Goal: Task Accomplishment & Management: Complete application form

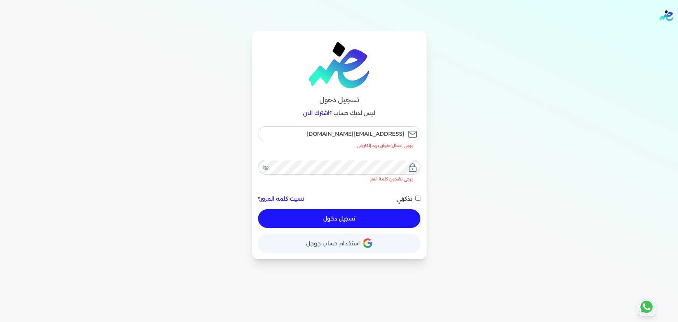
checkbox input "false"
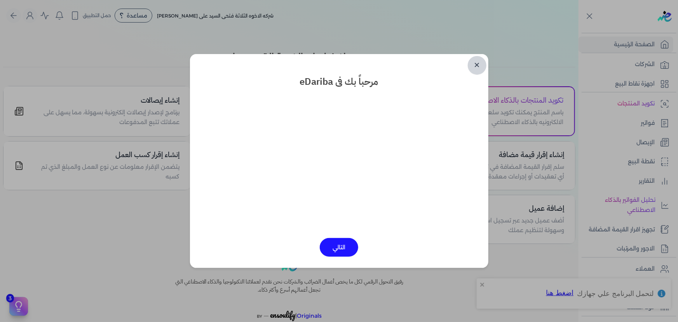
click at [477, 63] on link "✕" at bounding box center [477, 65] width 19 height 19
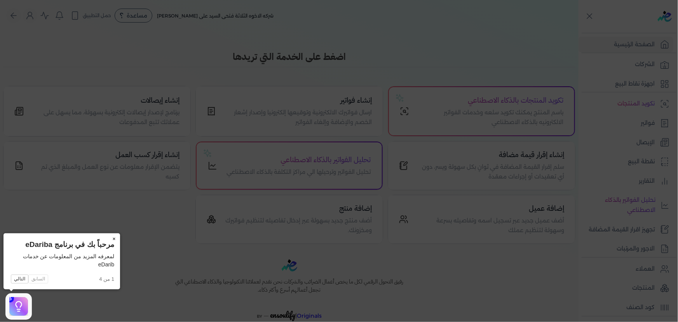
click at [115, 235] on button "×" at bounding box center [114, 238] width 12 height 11
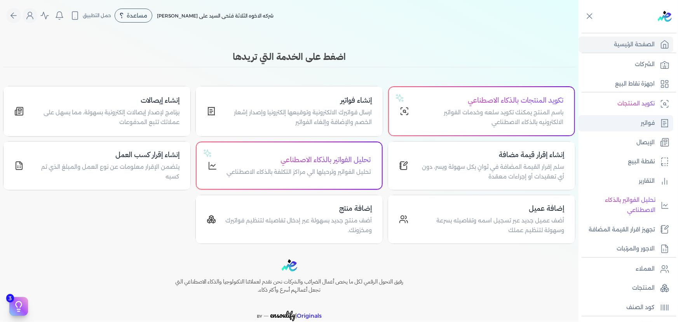
click at [651, 123] on p "فواتير" at bounding box center [648, 123] width 14 height 10
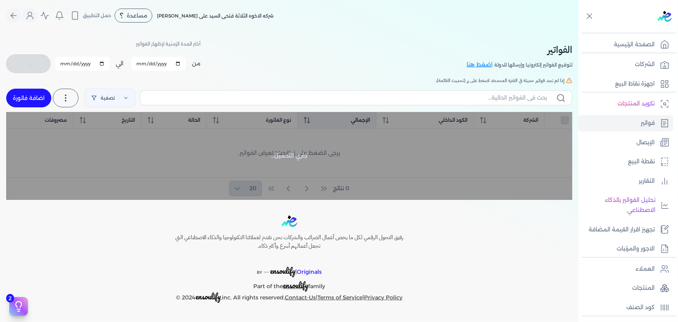
checkbox input "false"
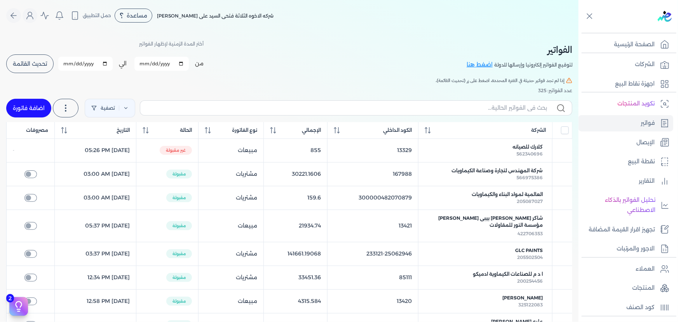
click at [46, 108] on link "اضافة فاتورة" at bounding box center [28, 108] width 45 height 19
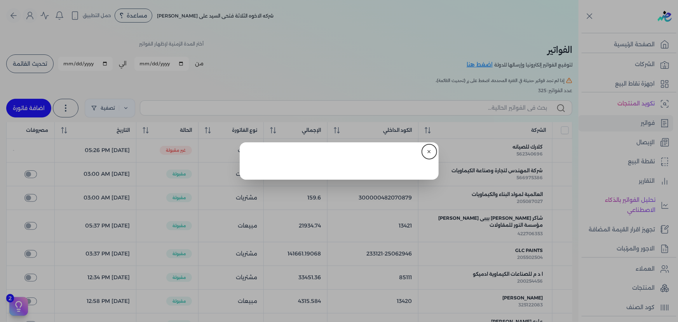
select select "EGP"
select select "B"
select select "EGS"
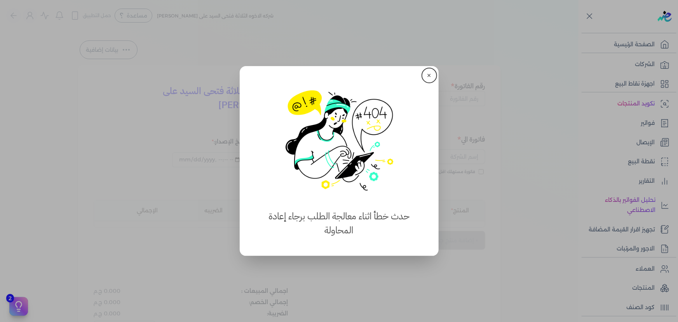
click at [433, 74] on button "✕" at bounding box center [429, 75] width 12 height 12
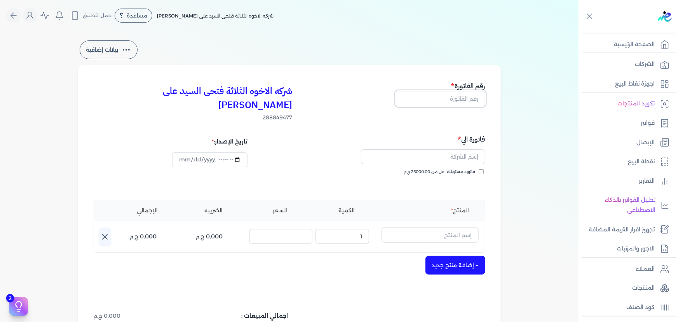
click at [443, 105] on input "text" at bounding box center [440, 98] width 89 height 15
type input "13422"
click at [452, 149] on input "text" at bounding box center [423, 156] width 124 height 15
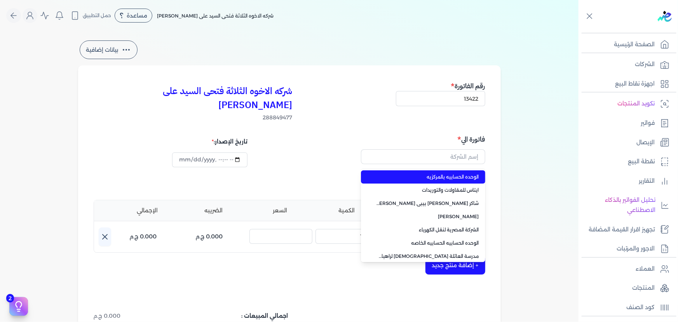
type input "الوحده الحسابيه بالمركزيه"
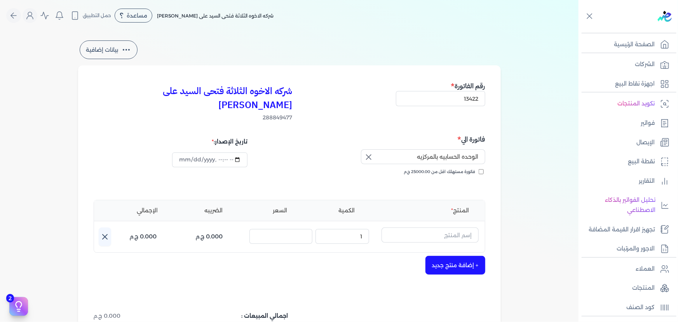
click at [369, 155] on icon "button" at bounding box center [369, 157] width 5 height 5
drag, startPoint x: 415, startPoint y: 141, endPoint x: 413, endPoint y: 147, distance: 6.1
click at [415, 149] on input "text" at bounding box center [423, 156] width 124 height 15
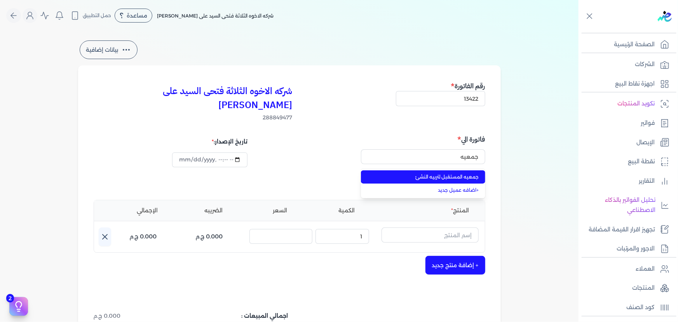
click at [428, 173] on span "جمعيه المستقبل لتربيه النشئ" at bounding box center [428, 176] width 103 height 7
type input "جمعيه المستقبل لتربيه النشئ"
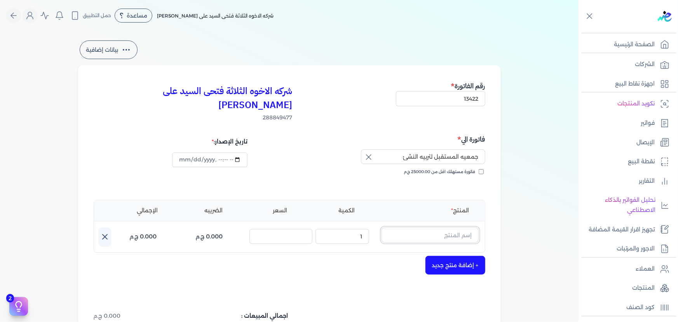
click at [446, 227] on input "text" at bounding box center [430, 234] width 97 height 15
click at [477, 233] on icon at bounding box center [474, 237] width 9 height 9
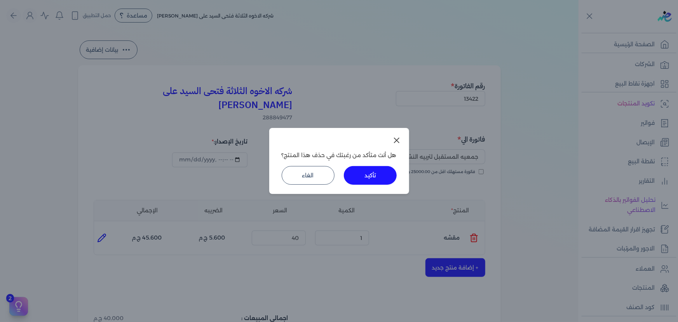
click at [375, 178] on button "تأكيد" at bounding box center [370, 175] width 53 height 19
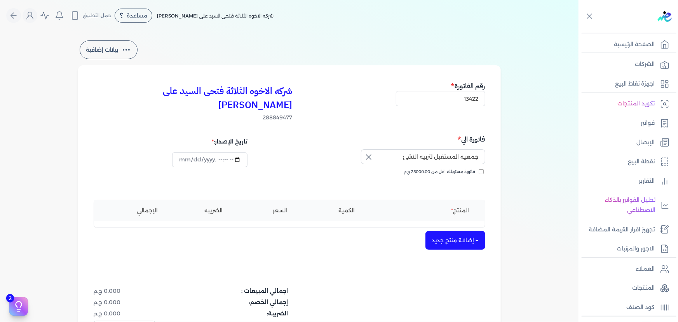
click at [451, 231] on button "+ إضافة منتج جديد" at bounding box center [456, 240] width 60 height 19
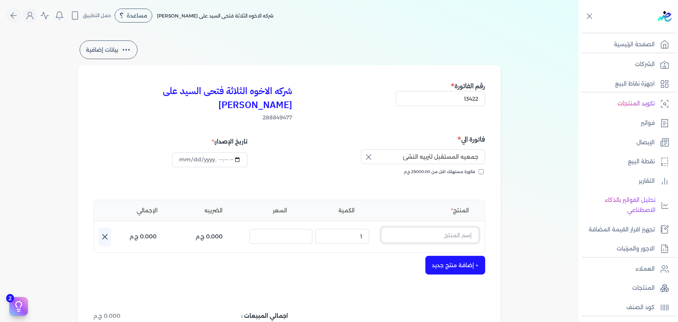
click at [451, 227] on input "text" at bounding box center [430, 234] width 97 height 15
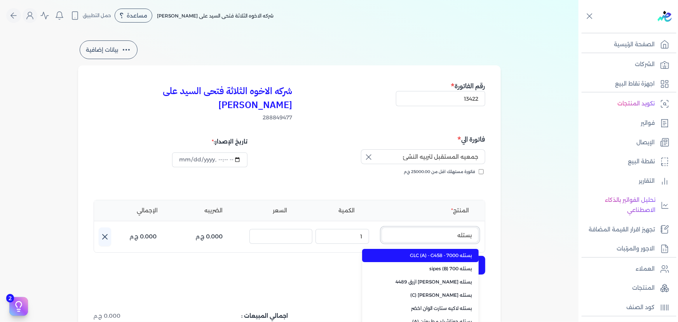
click at [382, 227] on button "بستله" at bounding box center [430, 236] width 97 height 18
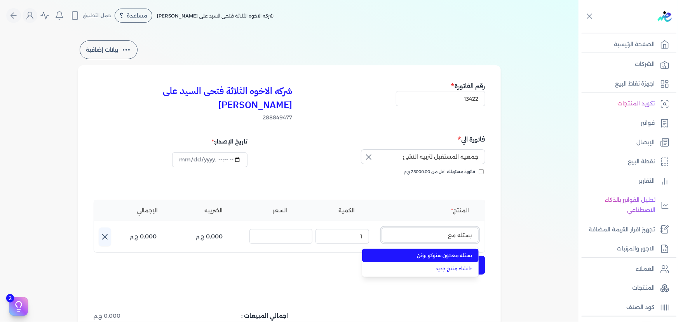
type input "بستله مع"
click at [443, 252] on span "بستله معجون ستوكو يوتن" at bounding box center [425, 255] width 95 height 7
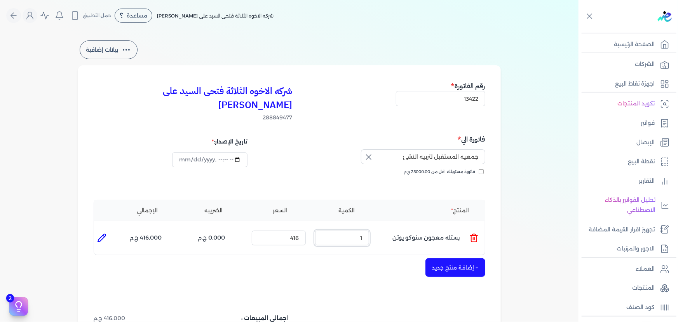
drag, startPoint x: 359, startPoint y: 224, endPoint x: 376, endPoint y: 220, distance: 17.8
click at [376, 227] on ul "المنتج : بستله معجون ستوكو يوتن الكمية : 1 السعر : 416 الضريبه : 0.000 ج.م الإج…" at bounding box center [289, 237] width 391 height 21
type input "10"
drag, startPoint x: 288, startPoint y: 223, endPoint x: 336, endPoint y: 226, distance: 47.5
click at [336, 227] on ul "المنتج : بستله معجون ستوكو يوتن الكمية : 10 السعر : 416 الضريبه : 0.000 ج.م الإ…" at bounding box center [289, 237] width 391 height 21
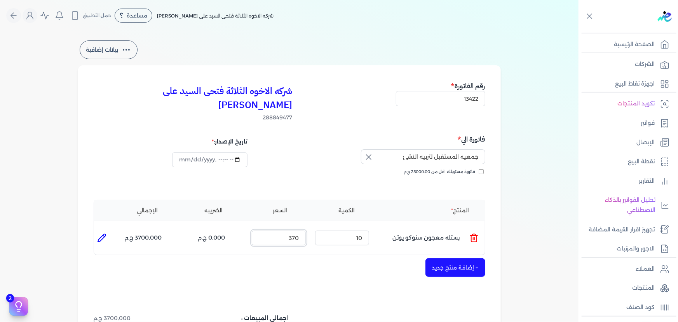
type input "370"
click at [106, 233] on icon at bounding box center [101, 237] width 9 height 9
type input "بستله معجون ستوكو يوتن"
type input "370"
type input "10"
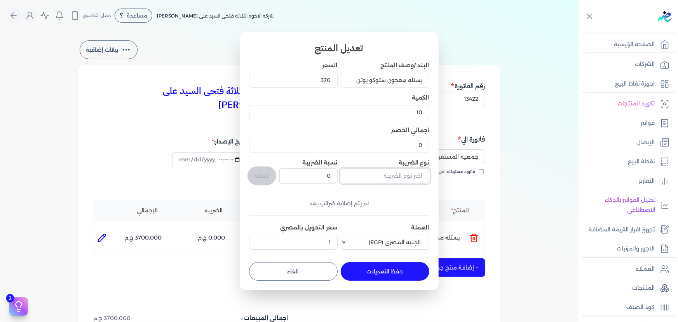
click at [400, 174] on input "text" at bounding box center [385, 175] width 89 height 15
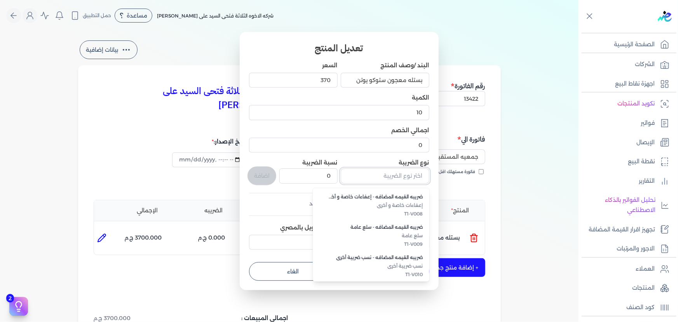
scroll to position [213, 0]
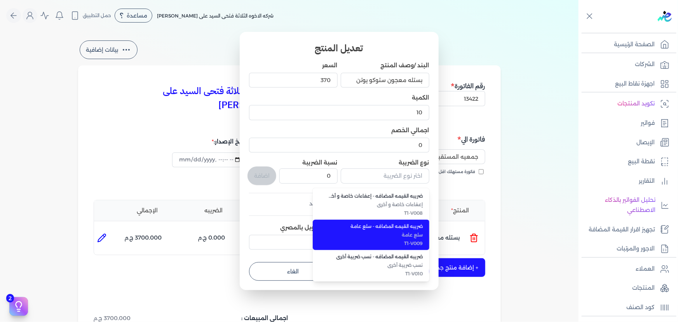
drag, startPoint x: 389, startPoint y: 237, endPoint x: 378, endPoint y: 234, distance: 11.3
click at [389, 237] on span "سلع عامة" at bounding box center [376, 234] width 95 height 7
type input "ضريبه القيمه المضافه - سلع عامة"
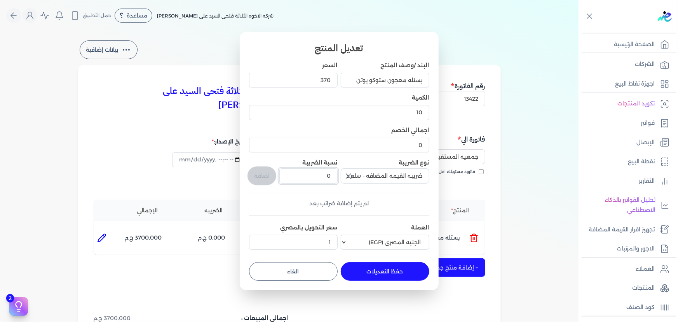
click at [317, 176] on input "0" at bounding box center [309, 175] width 58 height 15
type input "14"
click at [269, 175] on button "اضافة" at bounding box center [262, 175] width 29 height 19
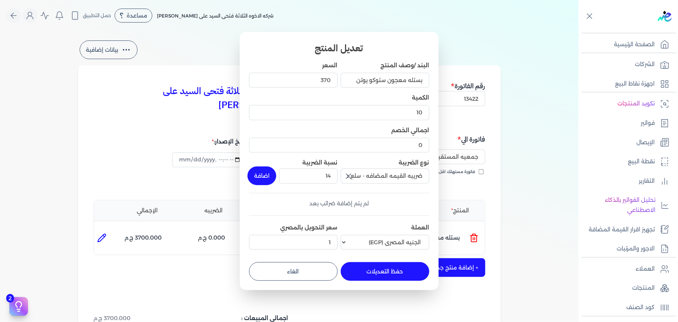
type input "0"
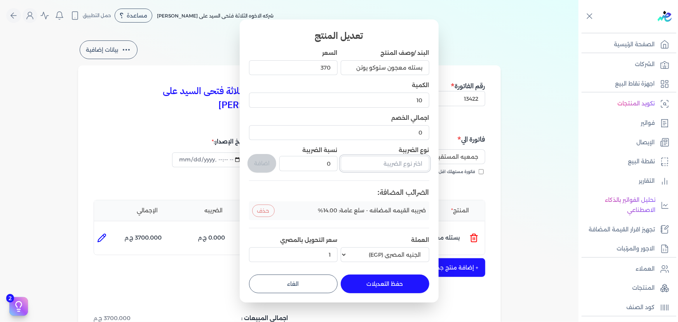
click at [372, 165] on input "text" at bounding box center [385, 163] width 89 height 15
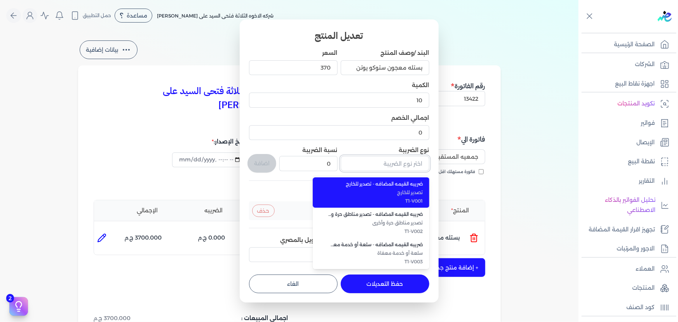
type input "ف"
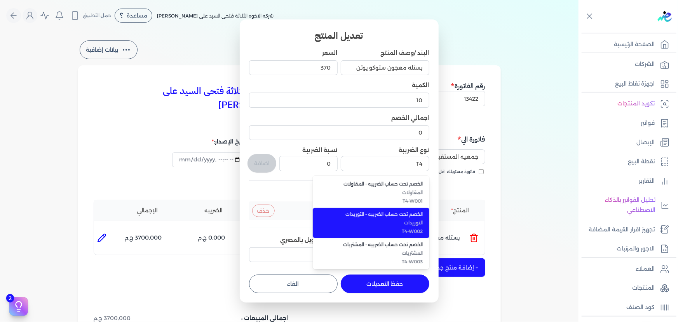
click at [408, 215] on span "الخصم تحت حساب الضريبه - التوريدات" at bounding box center [376, 214] width 95 height 7
type input "الخصم تحت حساب الضريبه - التوريدات"
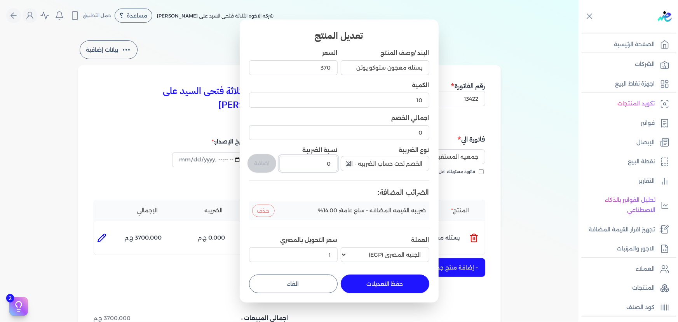
drag, startPoint x: 313, startPoint y: 161, endPoint x: 354, endPoint y: 162, distance: 40.8
click at [353, 161] on div "البند /وصف المنتج بستله معجون ستوكو يوتن السعر 370 الكمية 10 اجمالي الخصم 0 نوع…" at bounding box center [339, 157] width 180 height 216
type input "1"
click at [267, 161] on button "اضافة" at bounding box center [262, 163] width 29 height 19
type input "0"
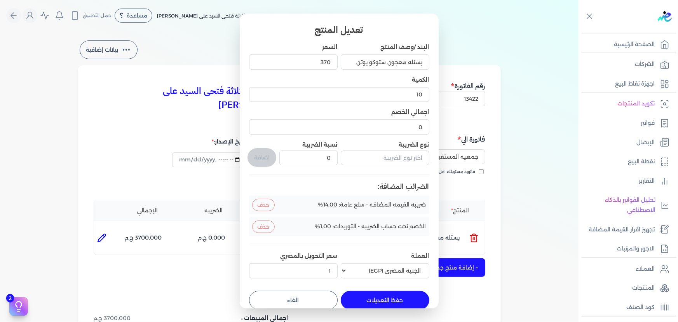
click at [384, 295] on button "حفظ التعديلات" at bounding box center [385, 300] width 89 height 19
type input "0"
type input "1"
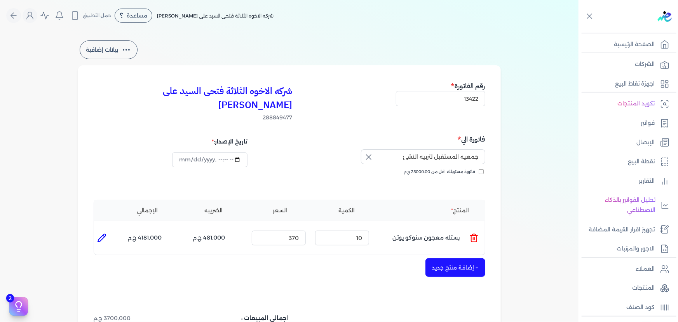
click at [453, 258] on button "+ إضافة منتج جديد" at bounding box center [456, 267] width 60 height 19
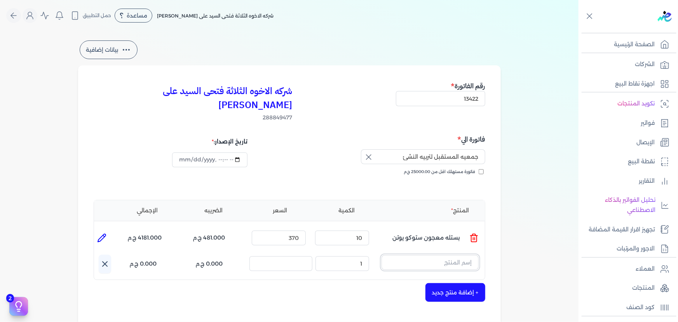
click at [460, 255] on input "text" at bounding box center [430, 262] width 97 height 15
click at [475, 260] on icon at bounding box center [474, 264] width 9 height 9
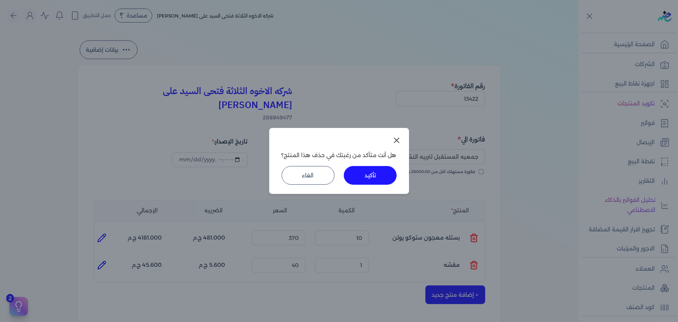
click at [360, 176] on button "تأكيد" at bounding box center [370, 175] width 53 height 19
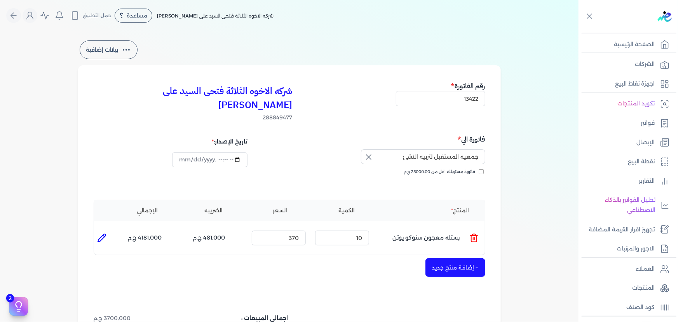
click at [453, 258] on button "+ إضافة منتج جديد" at bounding box center [456, 267] width 60 height 19
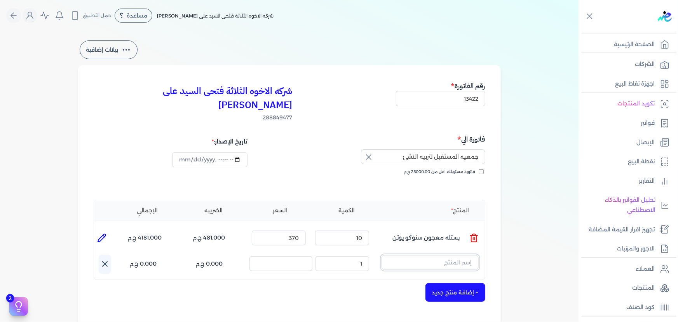
click at [443, 255] on input "text" at bounding box center [430, 262] width 97 height 15
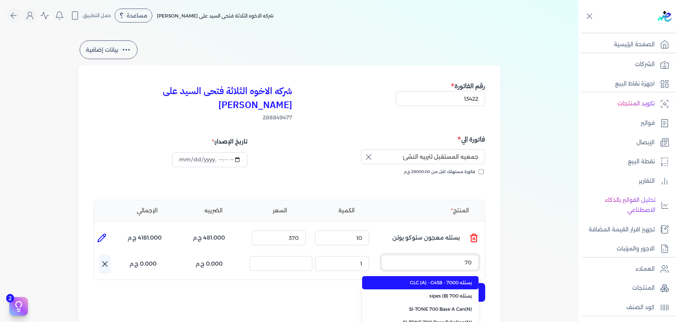
type input "700"
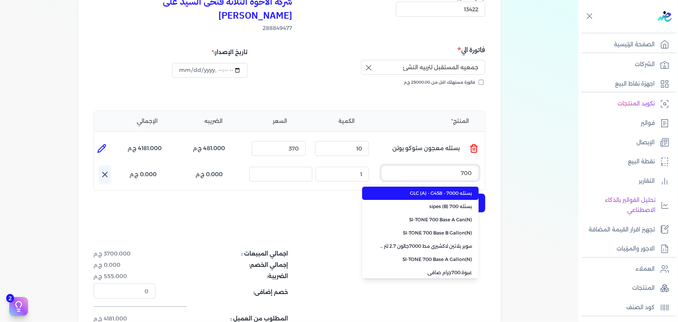
scroll to position [106, 0]
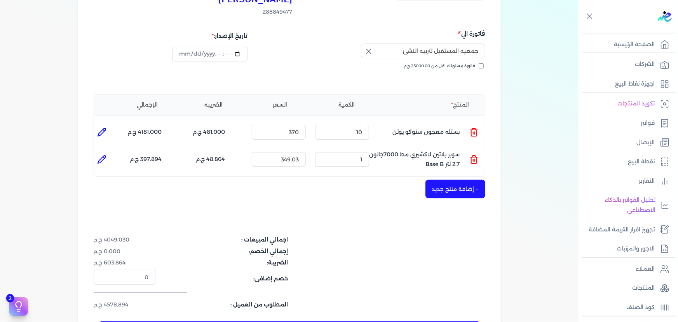
click at [477, 157] on icon at bounding box center [474, 160] width 5 height 6
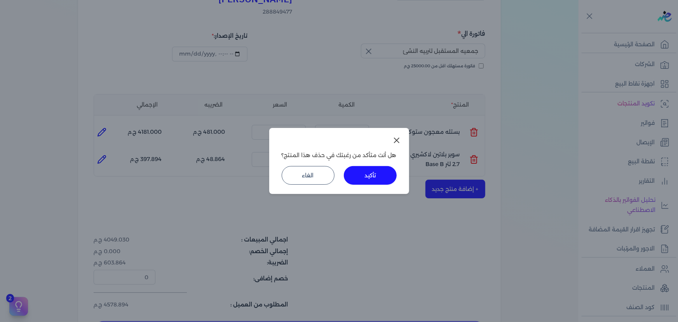
click at [371, 171] on button "تأكيد" at bounding box center [370, 175] width 53 height 19
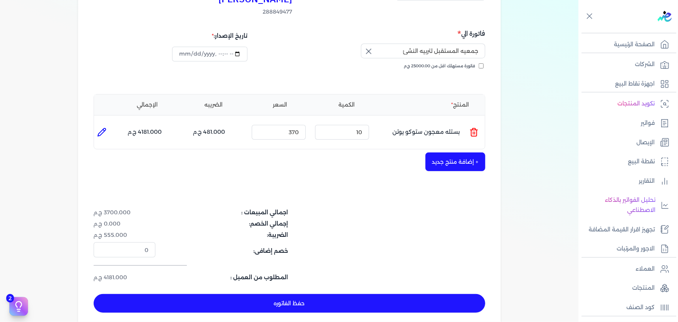
click at [463, 152] on button "+ إضافة منتج جديد" at bounding box center [456, 161] width 60 height 19
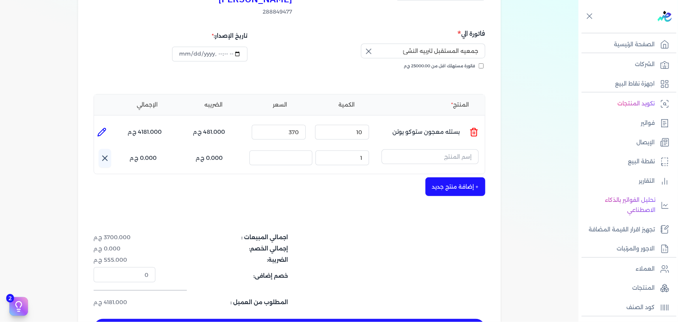
click at [453, 132] on div "المنتج الكمية السعر الضريبه الإجمالي المنتج : بستله معجون ستوكو يوتن الكمية : 1…" at bounding box center [290, 134] width 392 height 80
click at [454, 149] on input "text" at bounding box center [430, 156] width 97 height 15
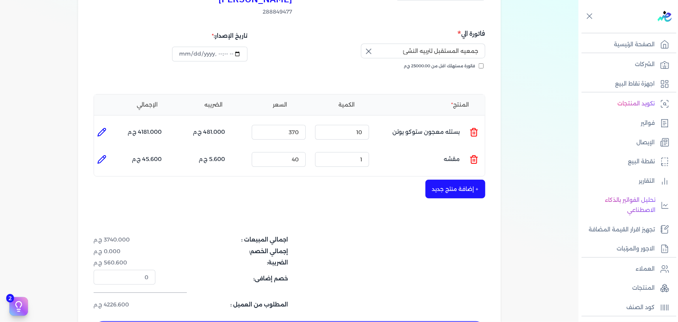
click at [479, 155] on icon at bounding box center [474, 159] width 9 height 9
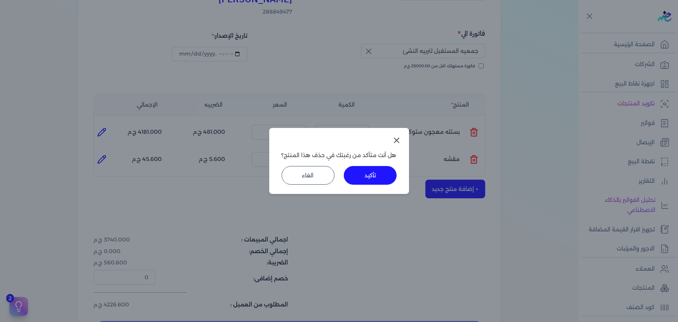
click at [371, 175] on button "تأكيد" at bounding box center [370, 175] width 53 height 19
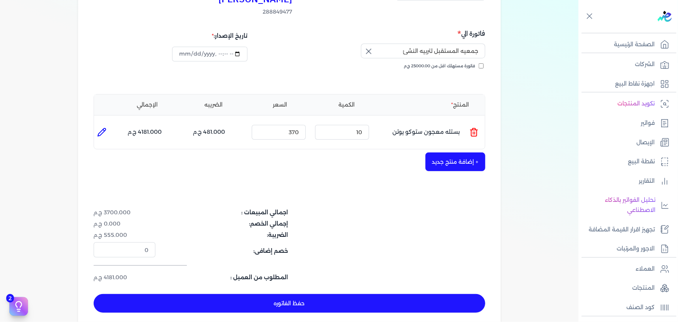
click at [453, 152] on button "+ إضافة منتج جديد" at bounding box center [456, 161] width 60 height 19
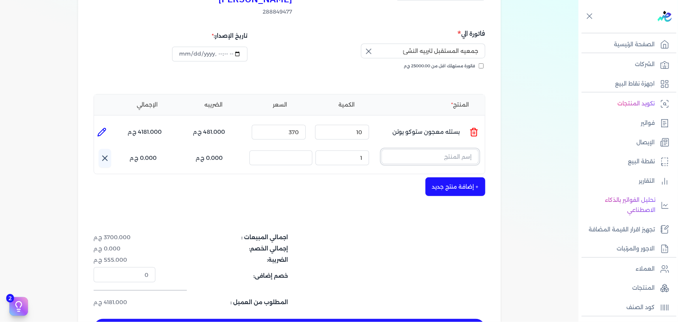
click at [418, 149] on input "text" at bounding box center [430, 156] width 97 height 15
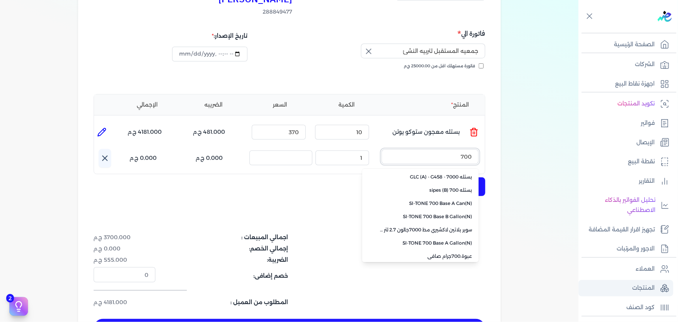
type input "700"
click at [641, 284] on p "المنتجات" at bounding box center [644, 288] width 23 height 10
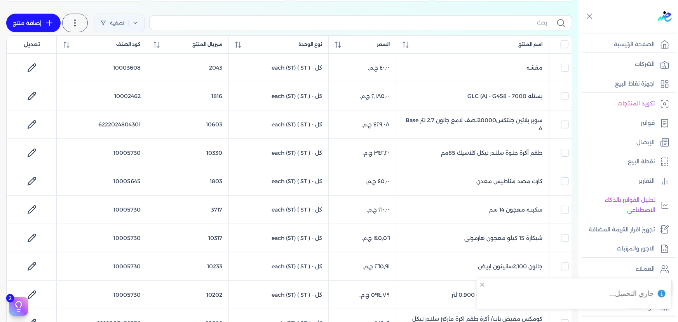
scroll to position [98, 0]
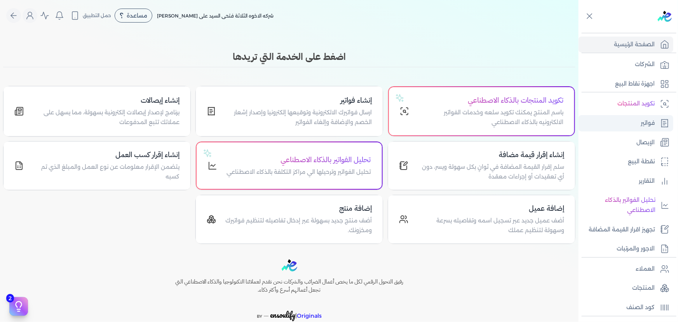
click at [648, 122] on p "فواتير" at bounding box center [648, 123] width 14 height 10
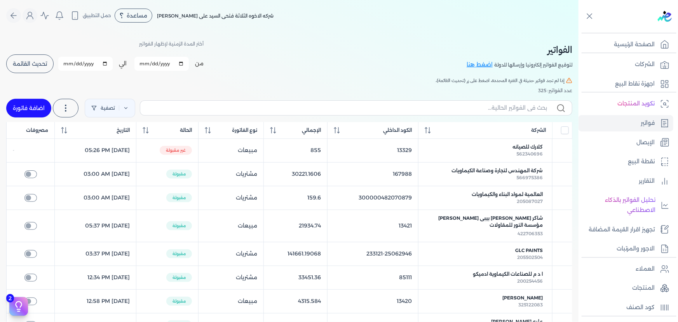
click at [23, 100] on link "اضافة فاتورة" at bounding box center [28, 108] width 45 height 19
click at [42, 107] on link "اضافة فاتورة" at bounding box center [28, 108] width 45 height 19
select select "EGP"
select select "B"
select select "EGS"
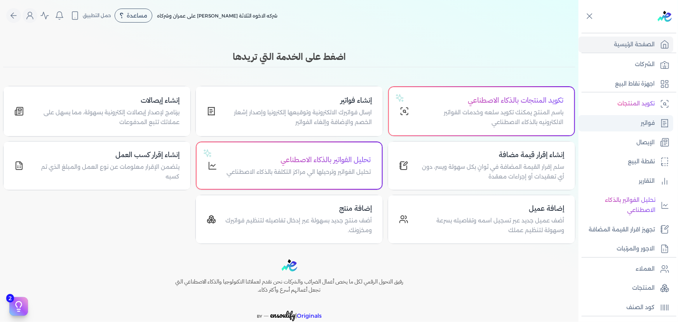
click at [648, 127] on p "فواتير" at bounding box center [648, 123] width 14 height 10
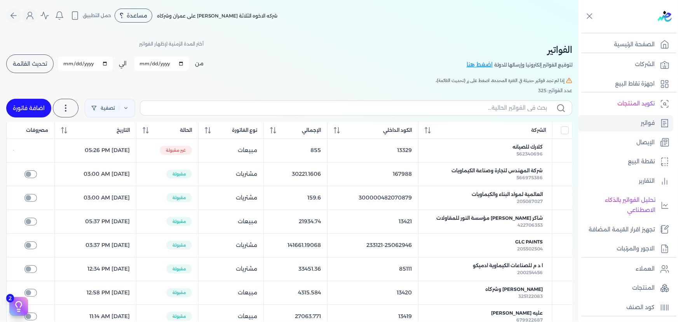
drag, startPoint x: 46, startPoint y: 105, endPoint x: 41, endPoint y: 105, distance: 5.1
click at [45, 105] on link "اضافة فاتورة" at bounding box center [28, 108] width 45 height 19
select select "EGP"
select select "B"
select select "EGS"
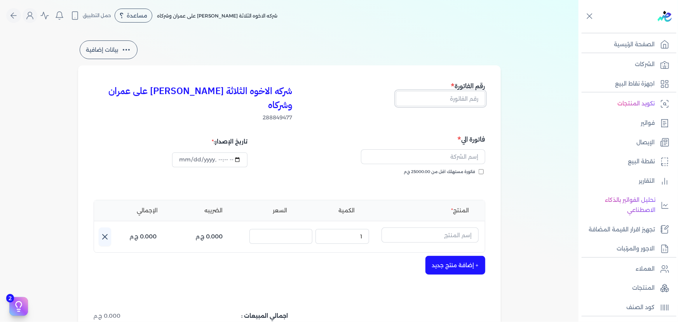
drag, startPoint x: 460, startPoint y: 98, endPoint x: 456, endPoint y: 97, distance: 4.1
click at [460, 98] on input "text" at bounding box center [440, 98] width 89 height 15
type input "13422"
click at [465, 149] on input "text" at bounding box center [423, 156] width 124 height 15
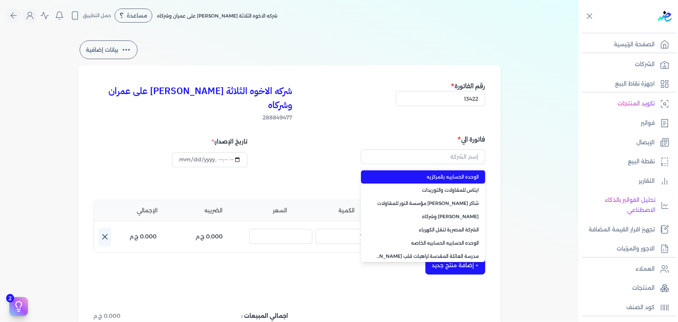
type input "الوحده الحسابيه بالمركزيه"
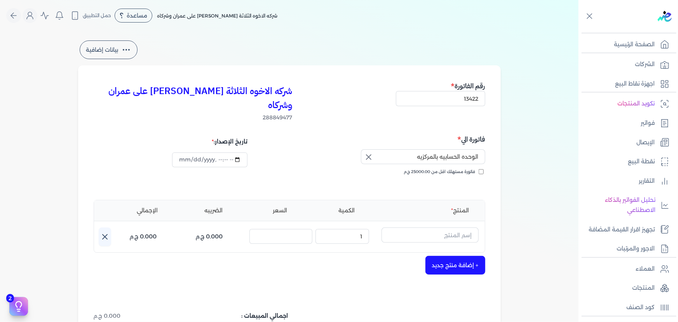
click at [369, 152] on icon "button" at bounding box center [368, 156] width 9 height 9
click at [405, 149] on input "text" at bounding box center [423, 156] width 124 height 15
type input "["
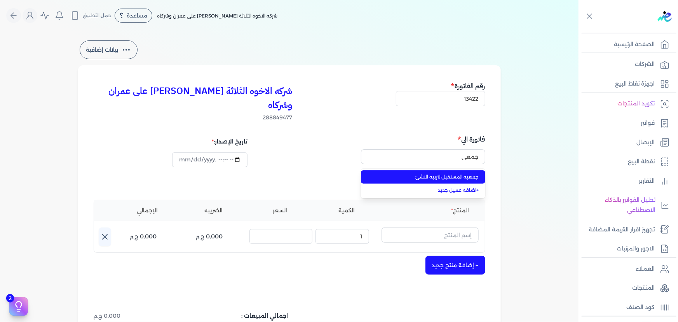
click at [469, 173] on span "جمعيه المستقبل لتربيه النشئ" at bounding box center [428, 176] width 103 height 7
type input "جمعيه المستقبل لتربيه النشئ"
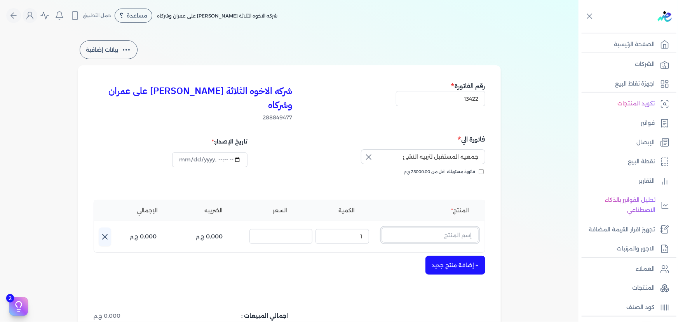
click at [451, 227] on input "text" at bounding box center [430, 234] width 97 height 15
click at [476, 233] on icon at bounding box center [474, 237] width 9 height 9
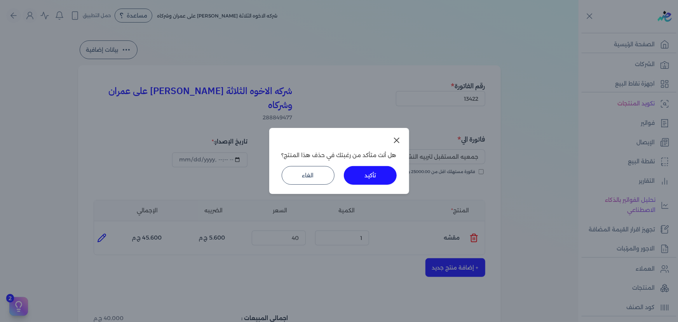
click at [386, 178] on button "تأكيد" at bounding box center [370, 175] width 53 height 19
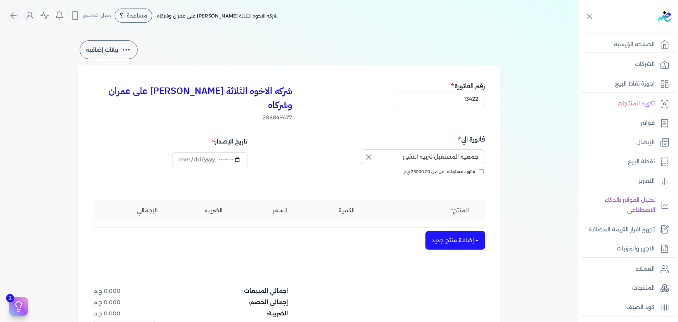
click at [464, 233] on button "+ إضافة منتج جديد" at bounding box center [456, 240] width 60 height 19
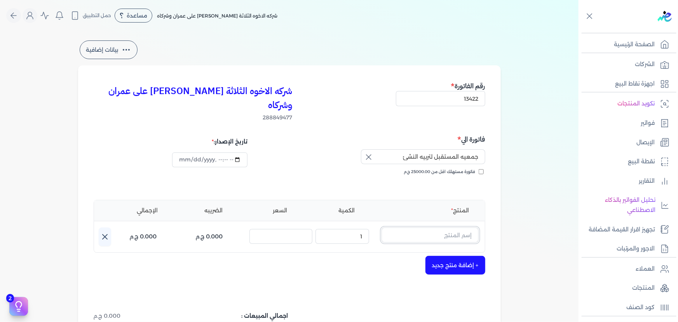
click at [447, 227] on input "text" at bounding box center [430, 234] width 97 height 15
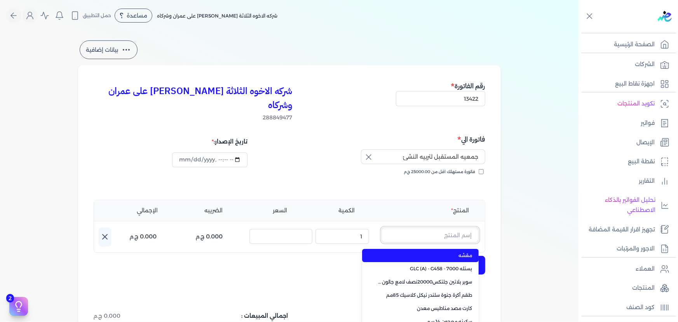
type input "ي"
click at [382, 227] on button "بستله" at bounding box center [430, 236] width 97 height 18
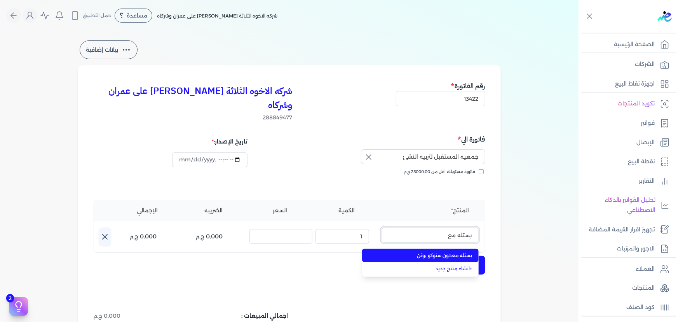
type input "بستله مع"
click at [465, 252] on span "بستله معجون ستوكو يوتن" at bounding box center [425, 255] width 95 height 7
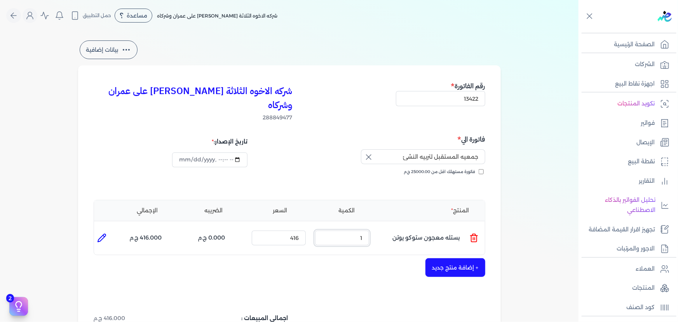
drag, startPoint x: 351, startPoint y: 222, endPoint x: 406, endPoint y: 227, distance: 55.0
click at [406, 227] on ul "المنتج : بستله معجون ستوكو يوتن الكمية : 1 السعر : 416 الضريبه : 0.000 ج.م الإج…" at bounding box center [289, 237] width 391 height 21
type input "10"
drag, startPoint x: 290, startPoint y: 223, endPoint x: 367, endPoint y: 223, distance: 77.0
click at [367, 227] on ul "المنتج : بستله معجون ستوكو يوتن الكمية : 10 السعر : 416 الضريبه : 0.000 ج.م الإ…" at bounding box center [289, 237] width 391 height 21
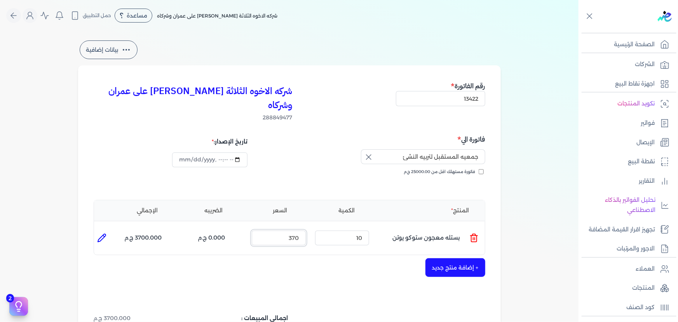
type input "370"
click at [101, 233] on icon at bounding box center [101, 237] width 9 height 9
type input "بستله معجون ستوكو يوتن"
type input "370"
type input "10"
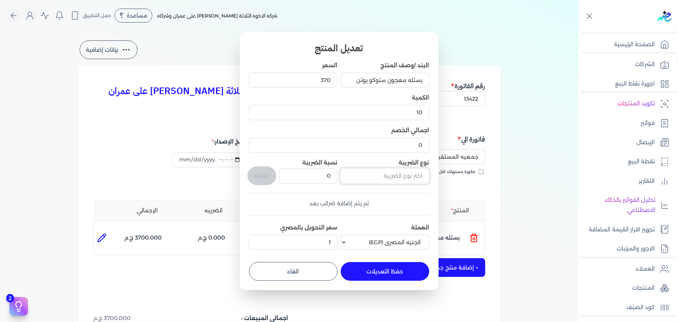
drag, startPoint x: 372, startPoint y: 175, endPoint x: 374, endPoint y: 182, distance: 7.6
click at [372, 175] on input "text" at bounding box center [385, 175] width 89 height 15
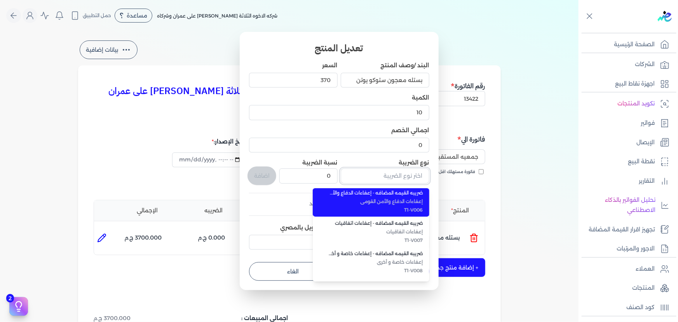
scroll to position [212, 0]
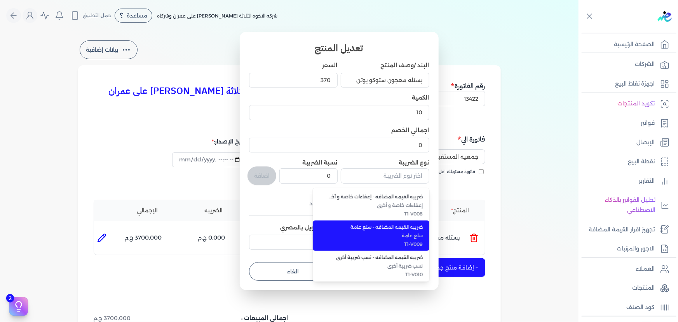
drag, startPoint x: 392, startPoint y: 234, endPoint x: 329, endPoint y: 214, distance: 66.0
click at [392, 234] on span "سلع عامة" at bounding box center [376, 235] width 95 height 7
type input "ضريبه القيمه المضافه - سلع عامة"
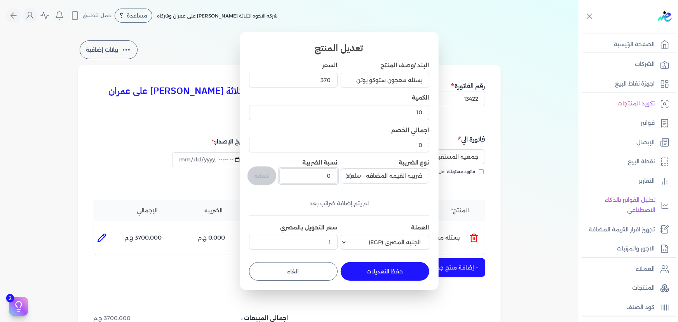
drag, startPoint x: 322, startPoint y: 178, endPoint x: 383, endPoint y: 178, distance: 60.6
click at [380, 178] on div "البند /وصف المنتج بستله معجون ستوكو يوتن السعر 370 الكمية 10 اجمالي الخصم 0 نوع…" at bounding box center [339, 157] width 180 height 192
type input "14"
drag, startPoint x: 267, startPoint y: 177, endPoint x: 386, endPoint y: 185, distance: 118.5
click at [274, 177] on button "اضافة" at bounding box center [262, 175] width 29 height 19
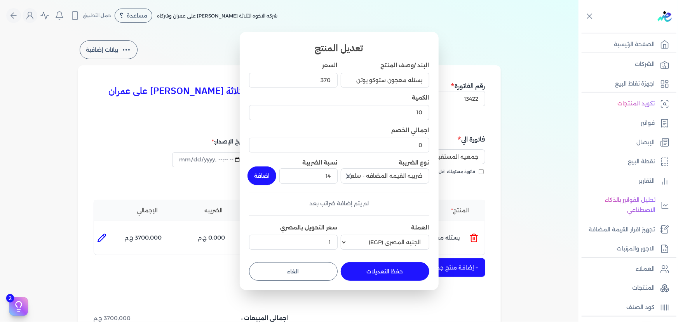
type input "0"
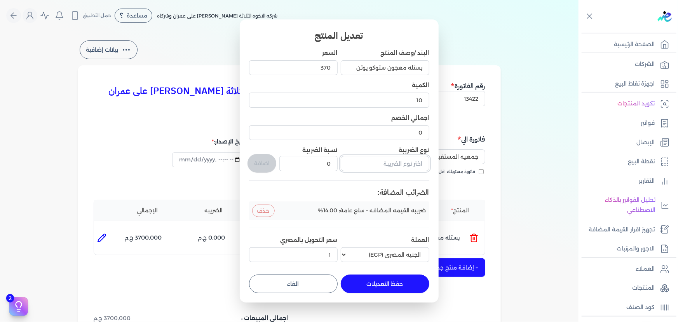
click at [374, 161] on input "text" at bounding box center [385, 163] width 89 height 15
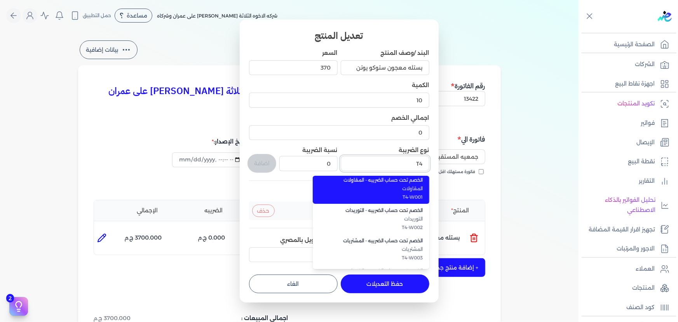
scroll to position [0, 0]
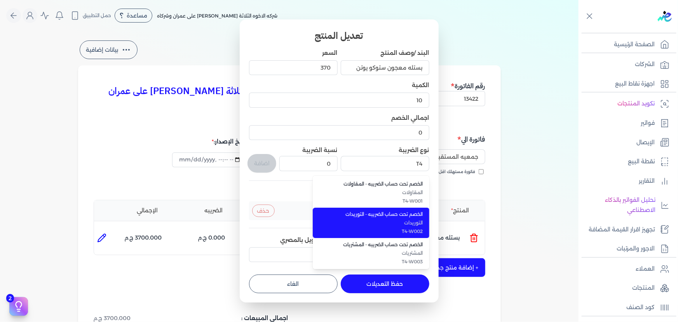
click at [400, 216] on span "الخصم تحت حساب الضريبه - التوريدات" at bounding box center [376, 214] width 95 height 7
type input "الخصم تحت حساب الضريبه - التوريدات"
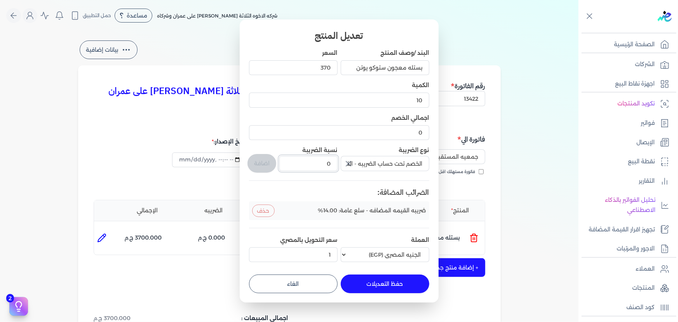
drag, startPoint x: 323, startPoint y: 166, endPoint x: 372, endPoint y: 161, distance: 48.5
click at [371, 161] on div "البند /وصف المنتج بستله معجون ستوكو يوتن السعر 370 الكمية 10 اجمالي الخصم 0 نوع…" at bounding box center [339, 157] width 180 height 216
type input "1"
click at [253, 161] on button "اضافة" at bounding box center [262, 163] width 29 height 19
type input "0"
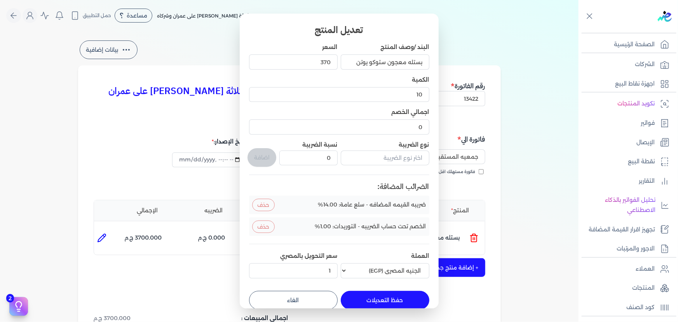
click at [391, 295] on button "حفظ التعديلات" at bounding box center [385, 300] width 89 height 19
type input "0"
type input "1"
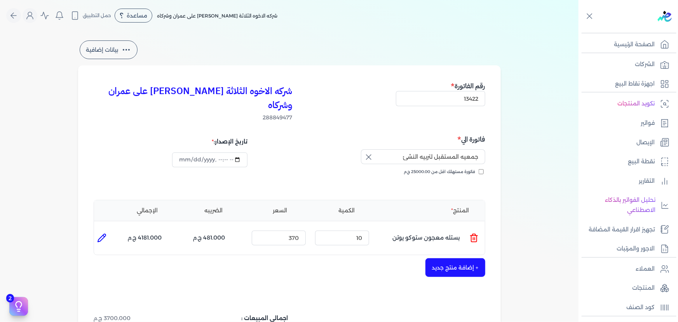
click at [466, 259] on button "+ إضافة منتج جديد" at bounding box center [456, 267] width 60 height 19
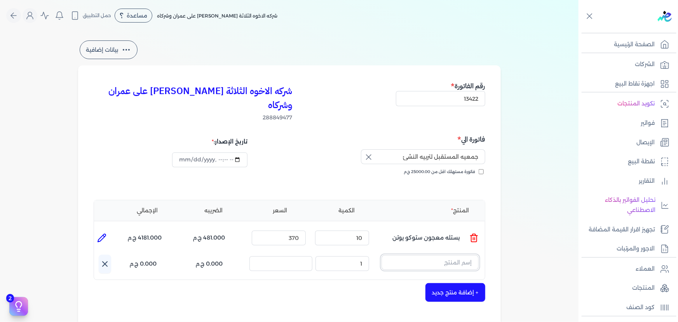
click at [453, 255] on input "text" at bounding box center [430, 262] width 97 height 15
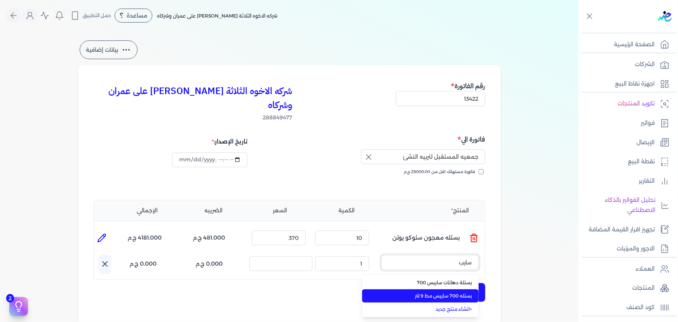
type input "سايب"
drag, startPoint x: 435, startPoint y: 285, endPoint x: 425, endPoint y: 280, distance: 10.4
click at [435, 292] on span "بستله 700 سايبس مط 9 لتر" at bounding box center [425, 295] width 95 height 7
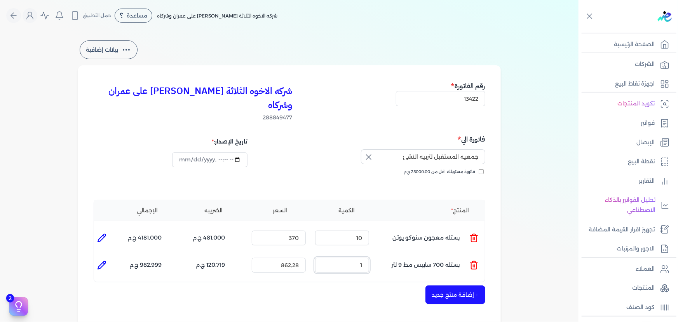
drag, startPoint x: 344, startPoint y: 252, endPoint x: 439, endPoint y: 250, distance: 94.5
click at [438, 255] on ul "المنتج : بستله 700 سايبس مط 9 لتر الكمية : 1 السعر : 862.28 الضريبه : 120.719 ج…" at bounding box center [289, 265] width 391 height 21
type input "10"
drag, startPoint x: 277, startPoint y: 249, endPoint x: 355, endPoint y: 261, distance: 79.4
click at [355, 261] on ul "المنتج : بستله 700 سايبس مط 9 لتر الكمية : 10 السعر : 862.28 الضريبه : 1207.192…" at bounding box center [289, 265] width 391 height 21
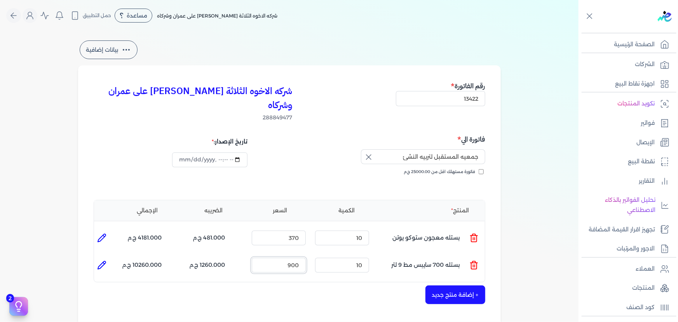
type input "900"
click at [104, 260] on icon at bounding box center [101, 264] width 9 height 9
type input "بستله 700 سايبس مط 9 لتر"
type input "900"
type input "10"
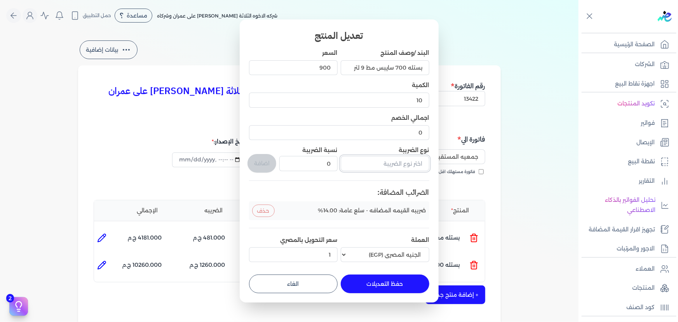
click at [388, 159] on input "text" at bounding box center [385, 163] width 89 height 15
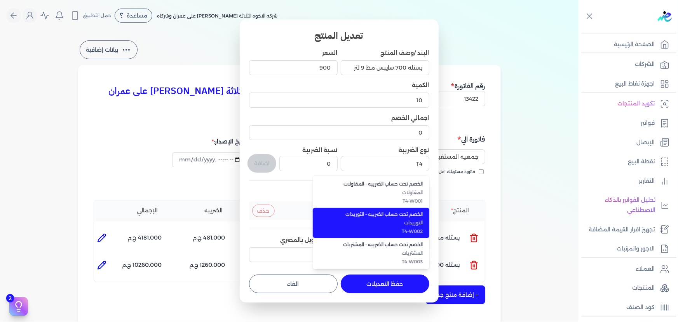
drag, startPoint x: 381, startPoint y: 213, endPoint x: 350, endPoint y: 197, distance: 34.8
click at [382, 212] on span "الخصم تحت حساب الضريبه - التوريدات" at bounding box center [376, 214] width 95 height 7
type input "الخصم تحت حساب الضريبه - التوريدات"
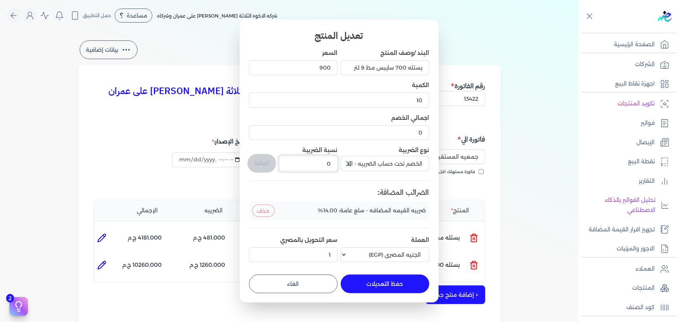
drag, startPoint x: 314, startPoint y: 160, endPoint x: 367, endPoint y: 161, distance: 53.7
click at [367, 161] on div "البند /وصف المنتج بستله 700 سايبس مط 9 لتر السعر 900 الكمية 10 اجمالي الخصم 0 ن…" at bounding box center [339, 157] width 180 height 216
type input "1"
click at [261, 161] on button "اضافة" at bounding box center [262, 163] width 29 height 19
type input "0"
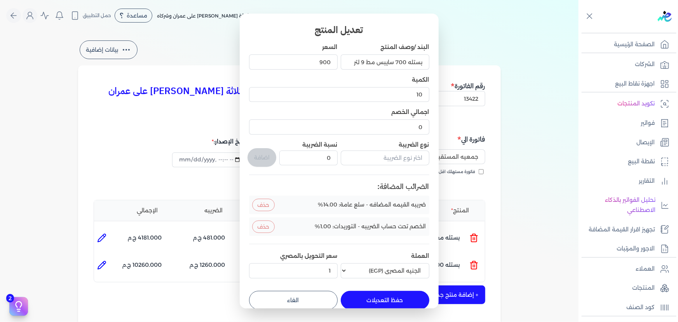
click at [378, 299] on button "حفظ التعديلات" at bounding box center [385, 300] width 89 height 19
type input "0"
type input "1"
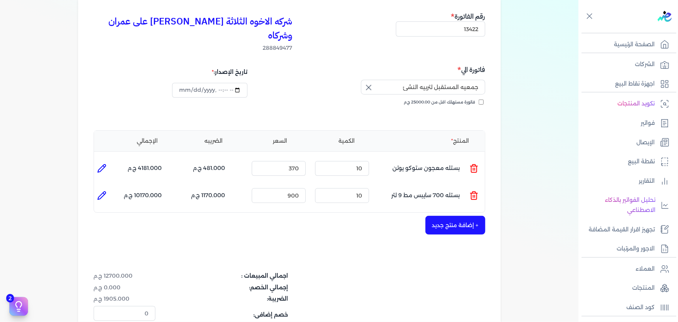
scroll to position [106, 0]
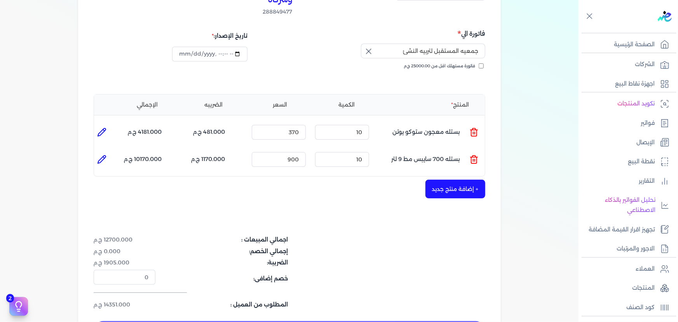
click at [467, 180] on button "+ إضافة منتج جديد" at bounding box center [456, 189] width 60 height 19
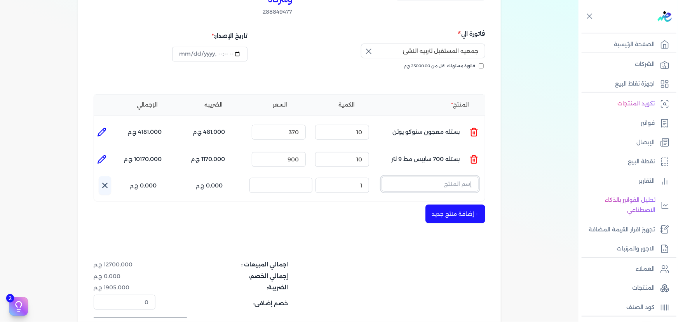
click at [412, 177] on input "text" at bounding box center [430, 184] width 97 height 15
click at [382, 177] on button "SD" at bounding box center [430, 186] width 97 height 18
type input "S"
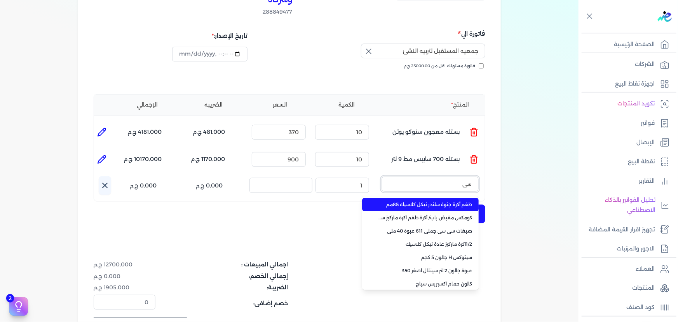
click at [382, 177] on button "سي" at bounding box center [430, 186] width 97 height 18
type input "سي سي"
drag, startPoint x: 434, startPoint y: 191, endPoint x: 385, endPoint y: 184, distance: 49.5
click at [433, 201] on span "صبغات سي سي جملي 611 عبوة 40 ملي" at bounding box center [425, 204] width 95 height 7
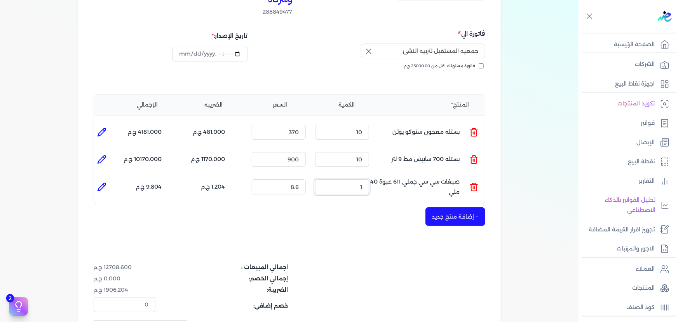
drag, startPoint x: 343, startPoint y: 173, endPoint x: 429, endPoint y: 170, distance: 86.0
click at [428, 176] on ul "المنتج : صبغات سي سي جملي 611 عبوة 40 ملي الكمية : 1 السعر : 8.6 الضريبه : 1.20…" at bounding box center [289, 186] width 391 height 21
type input "30"
drag, startPoint x: 284, startPoint y: 169, endPoint x: 375, endPoint y: 184, distance: 92.5
click at [371, 184] on div "المنتج الكمية [PERSON_NAME] المنتج : بستله معجون ستوكو يوتن الكمية : 10 السعر :…" at bounding box center [290, 149] width 392 height 110
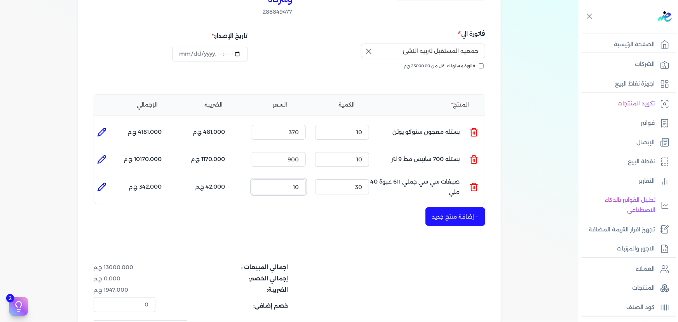
type input "10"
drag, startPoint x: 103, startPoint y: 172, endPoint x: 111, endPoint y: 186, distance: 16.4
click at [104, 182] on icon at bounding box center [101, 186] width 9 height 9
type input "صبغات سي سي جملي 611 عبوة 40 ملي"
type input "10"
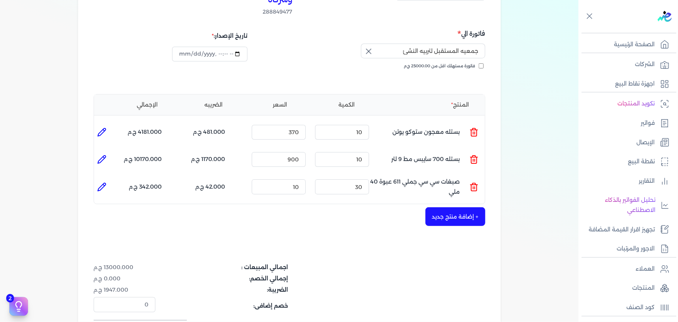
type input "30"
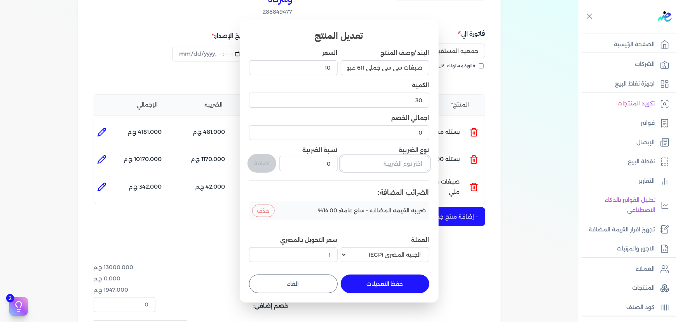
click at [370, 161] on input "text" at bounding box center [385, 163] width 89 height 15
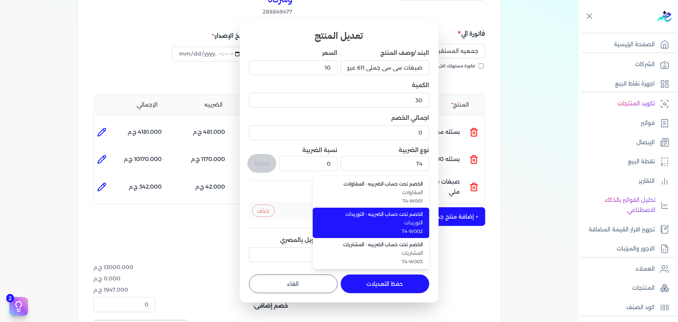
click at [395, 225] on span "التوريدات" at bounding box center [376, 222] width 95 height 7
type input "الخصم تحت حساب الضريبه - التوريدات"
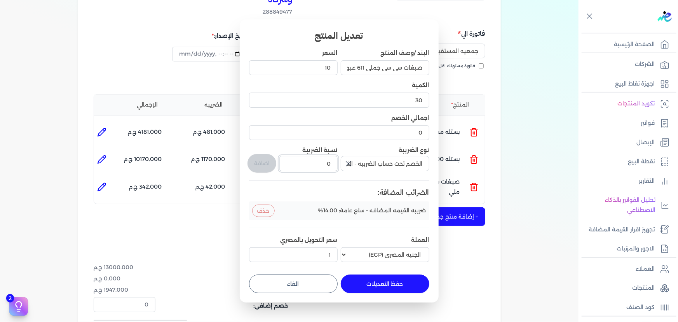
drag, startPoint x: 313, startPoint y: 166, endPoint x: 361, endPoint y: 165, distance: 47.8
click at [361, 165] on div "البند /وصف المنتج صبغات سي سي جملي 611 عبوة 40 ملي السعر 10 الكمية 30 اجمالي ال…" at bounding box center [339, 157] width 180 height 216
type input "1"
drag, startPoint x: 260, startPoint y: 162, endPoint x: 404, endPoint y: 316, distance: 211.3
click at [262, 163] on button "اضافة" at bounding box center [262, 163] width 29 height 19
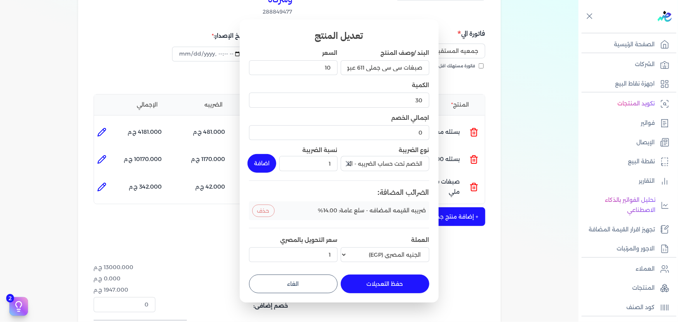
type input "0"
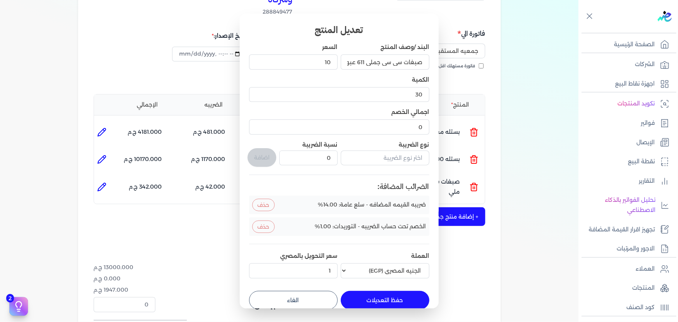
drag, startPoint x: 412, startPoint y: 295, endPoint x: 461, endPoint y: 219, distance: 90.3
click at [412, 295] on button "حفظ التعديلات" at bounding box center [385, 300] width 89 height 19
type input "0"
type input "1"
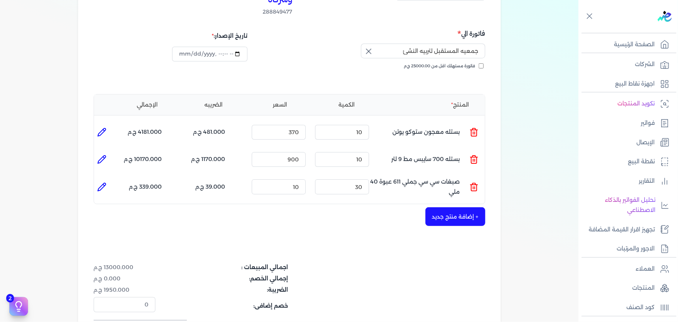
click at [467, 207] on button "+ إضافة منتج جديد" at bounding box center [456, 216] width 60 height 19
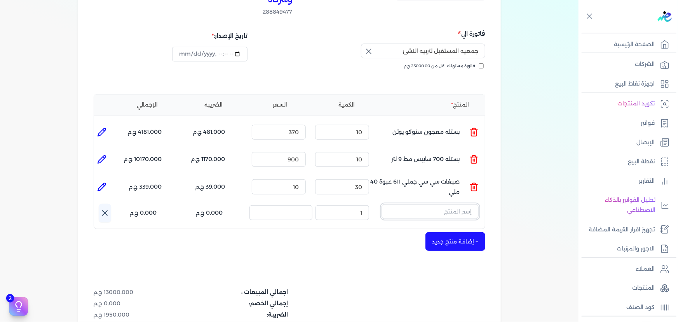
click at [421, 204] on input "text" at bounding box center [430, 211] width 97 height 15
type input "S"
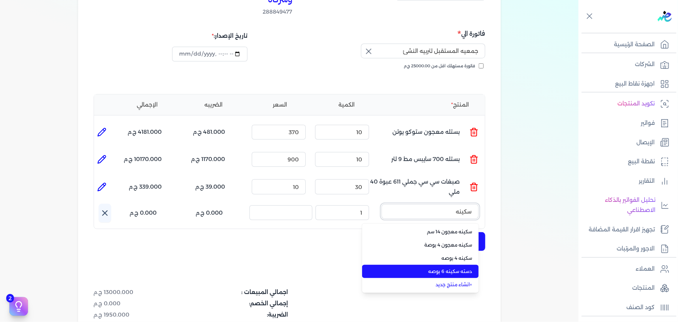
type input "سكينه"
click at [443, 265] on li "دسته سكينه 6 بوصه" at bounding box center [420, 271] width 117 height 13
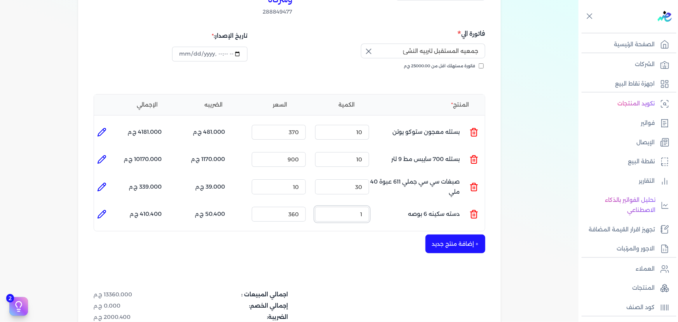
drag, startPoint x: 379, startPoint y: 201, endPoint x: 404, endPoint y: 198, distance: 25.9
click at [404, 204] on ul "المنتج : دسته سكينه 6 بوصه الكمية : 1 السعر : 360 الضريبه : 50.400 ج.م الإجمالي…" at bounding box center [289, 214] width 391 height 21
type input "2"
drag, startPoint x: 276, startPoint y: 196, endPoint x: 345, endPoint y: 199, distance: 68.9
click at [345, 204] on ul "المنتج : دسته سكينه 6 بوصه الكمية : 2 السعر : 360 الضريبه : 100.800 ج.م الإجمال…" at bounding box center [289, 214] width 391 height 21
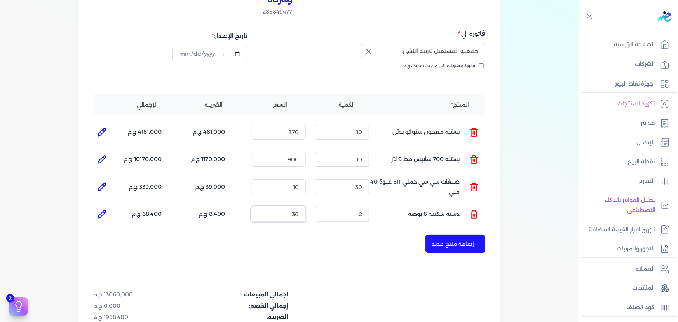
type input "30"
drag, startPoint x: 104, startPoint y: 195, endPoint x: 109, endPoint y: 220, distance: 25.8
click at [106, 210] on icon at bounding box center [101, 214] width 9 height 9
type input "دسته سكينه 6 بوصه"
type input "30"
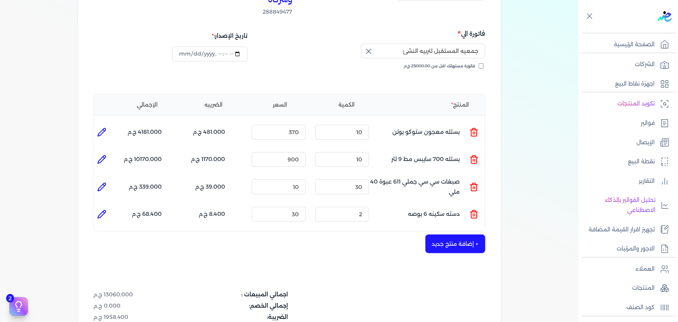
type input "2"
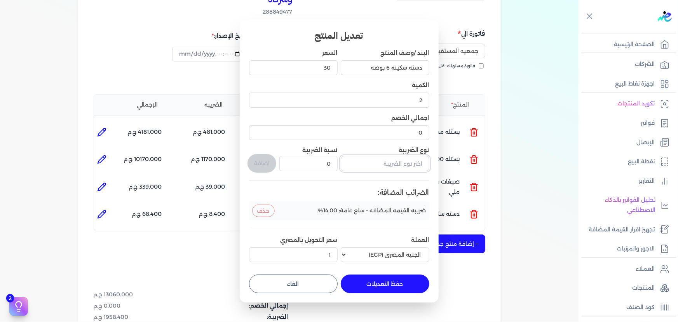
drag, startPoint x: 408, startPoint y: 164, endPoint x: 392, endPoint y: 169, distance: 16.1
click at [408, 164] on input "text" at bounding box center [385, 163] width 89 height 15
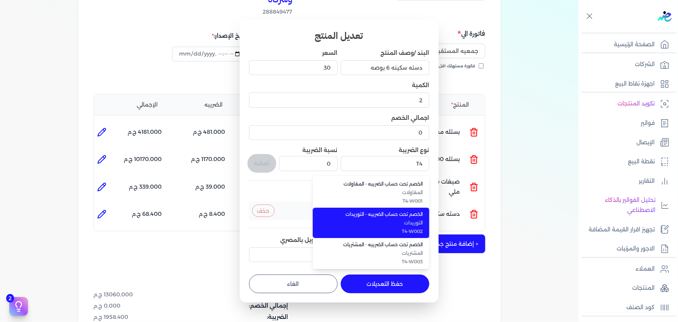
click at [387, 224] on span "التوريدات" at bounding box center [376, 222] width 95 height 7
type input "الخصم تحت حساب الضريبه - التوريدات"
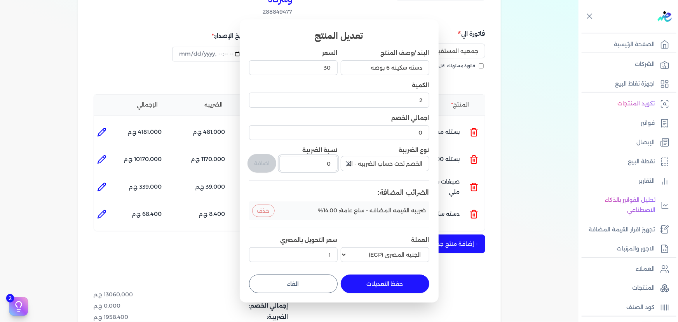
drag, startPoint x: 316, startPoint y: 167, endPoint x: 351, endPoint y: 172, distance: 35.0
click at [347, 166] on div "البند /وصف المنتج دسته سكينه 6 بوصه السعر 30 الكمية 2 اجمالي الخصم 0 نوع الضريب…" at bounding box center [339, 157] width 180 height 216
type input "1"
click at [264, 159] on button "اضافة" at bounding box center [262, 163] width 29 height 19
type input "0"
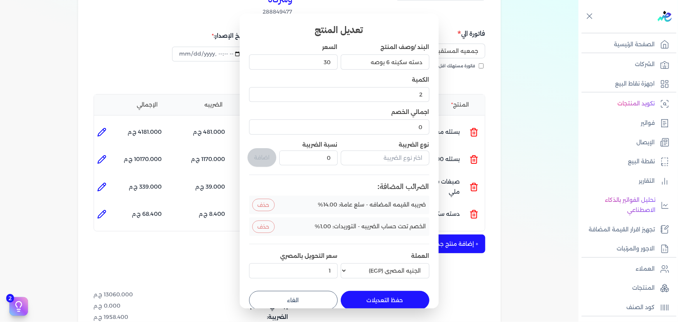
click at [385, 297] on button "حفظ التعديلات" at bounding box center [385, 300] width 89 height 19
type input "0"
type input "1"
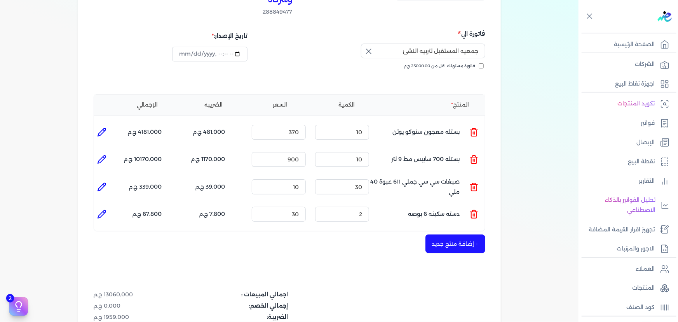
click at [467, 234] on button "+ إضافة منتج جديد" at bounding box center [456, 243] width 60 height 19
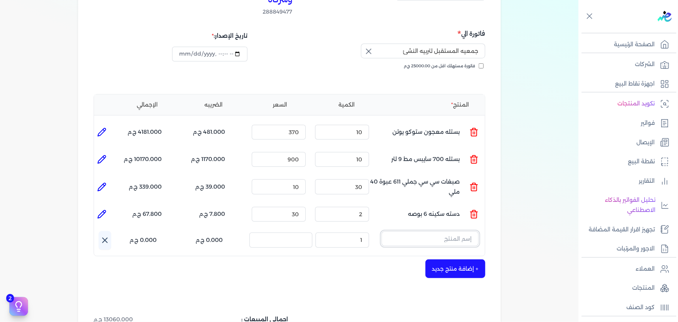
click at [441, 231] on input "text" at bounding box center [430, 238] width 97 height 15
click at [382, 231] on button "D]" at bounding box center [430, 240] width 97 height 18
type input "D"
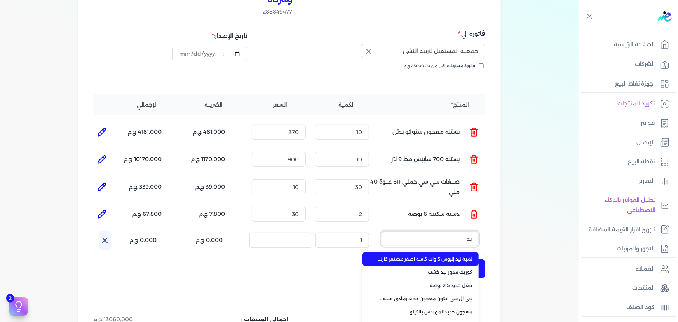
click at [382, 231] on button "يد" at bounding box center [430, 240] width 97 height 18
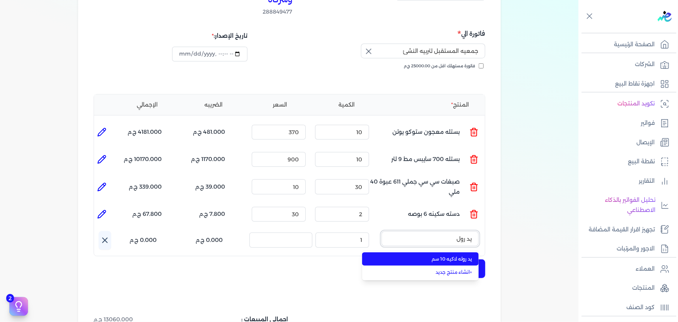
type input "يد رول"
click at [444, 255] on span "يد روله لاكيه 10 سم" at bounding box center [425, 258] width 95 height 7
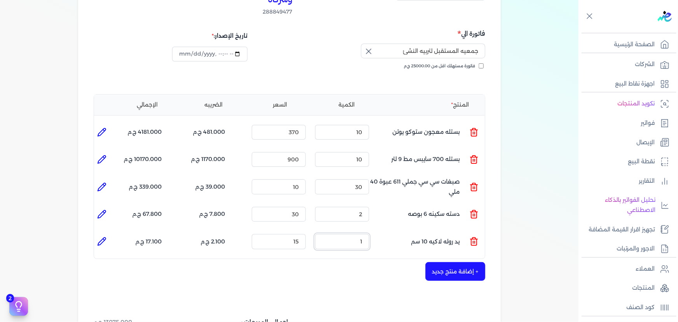
drag, startPoint x: 372, startPoint y: 232, endPoint x: 384, endPoint y: 231, distance: 12.1
click at [379, 232] on ul "المنتج : يد [PERSON_NAME] 10 سم الكمية : 1 السعر : 15 الضريبه : 2.100 ج.م الإجم…" at bounding box center [289, 241] width 391 height 21
type input "10"
click at [381, 231] on ul "المنتج : يد [PERSON_NAME] 10 سم الكمية : 10 السعر : 15 الضريبه : 21.000 ج.م الإ…" at bounding box center [289, 241] width 391 height 21
type input "10"
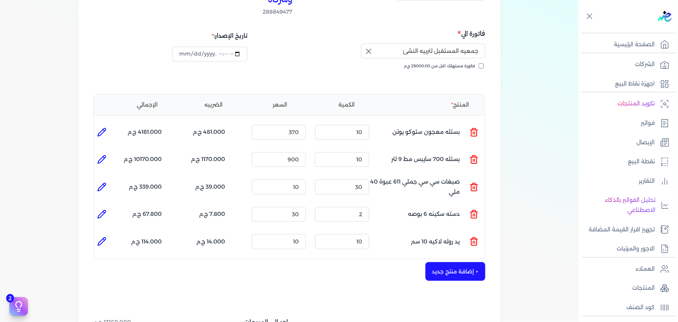
click at [102, 237] on icon at bounding box center [101, 241] width 9 height 9
type input "يد روله لاكيه 10 سم"
type input "10"
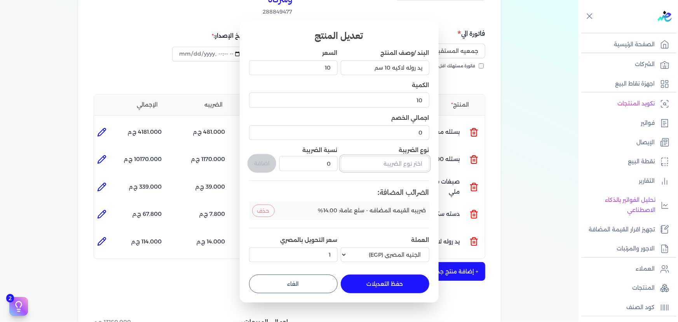
click at [392, 164] on input "text" at bounding box center [385, 163] width 89 height 15
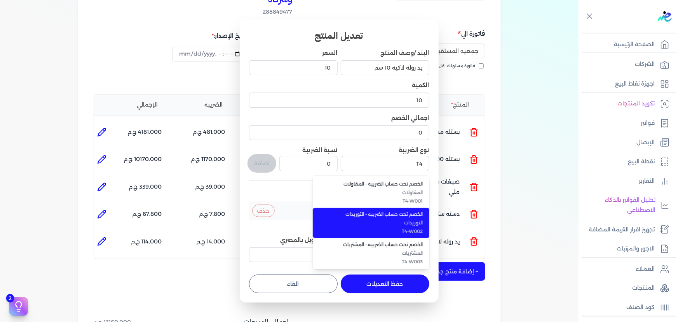
drag, startPoint x: 405, startPoint y: 222, endPoint x: 377, endPoint y: 202, distance: 34.7
click at [404, 218] on li "الخصم تحت حساب الضريبه - التوريدات التوريدات T4-W002" at bounding box center [371, 223] width 117 height 30
type input "الخصم تحت حساب الضريبه - التوريدات"
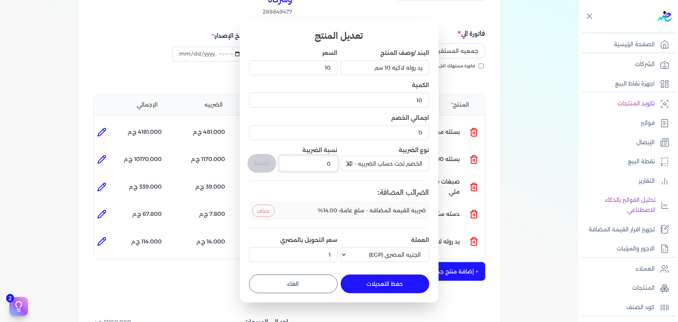
drag, startPoint x: 321, startPoint y: 167, endPoint x: 369, endPoint y: 166, distance: 47.8
click at [369, 166] on div "البند /وصف المنتج يد روله لاكيه 10 سم السعر 10 الكمية 10 اجمالي الخصم 0 نوع الض…" at bounding box center [339, 157] width 180 height 216
type input "1"
drag, startPoint x: 394, startPoint y: 288, endPoint x: 398, endPoint y: 267, distance: 21.7
click at [394, 287] on button "حفظ التعديلات" at bounding box center [385, 283] width 89 height 19
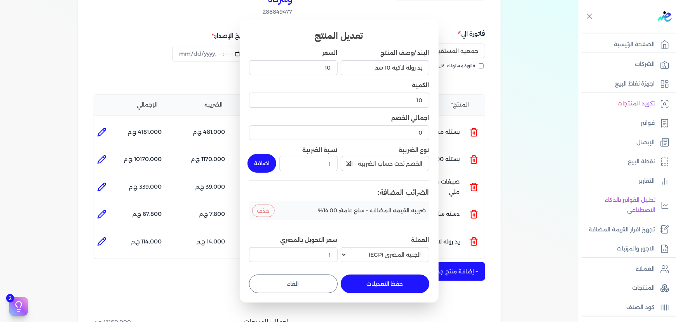
type input "0"
type input "1"
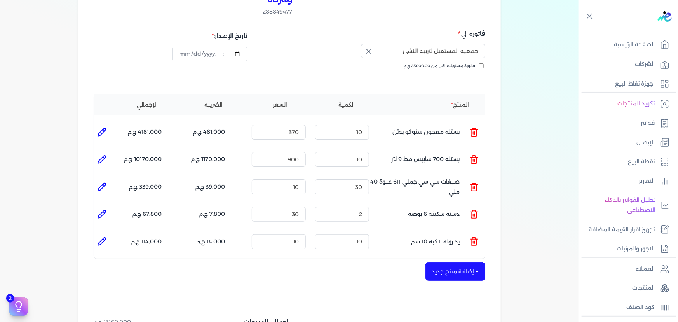
drag, startPoint x: 106, startPoint y: 227, endPoint x: 247, endPoint y: 200, distance: 143.7
click at [106, 237] on icon at bounding box center [101, 241] width 9 height 9
type input "يد روله لاكيه 10 سم"
type input "10"
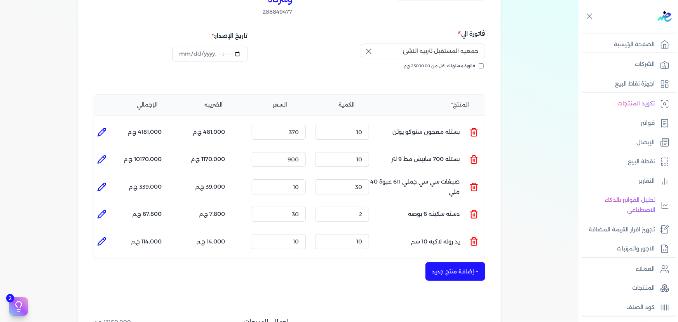
type input "0"
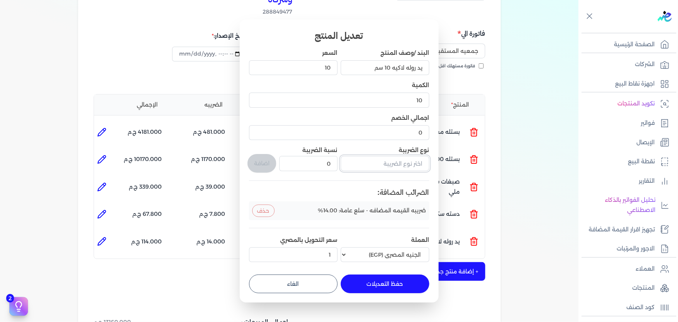
click at [375, 167] on input "text" at bounding box center [385, 163] width 89 height 15
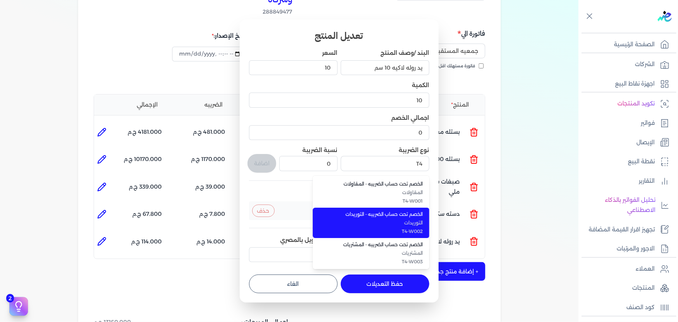
click at [388, 210] on li "الخصم تحت حساب الضريبه - التوريدات التوريدات T4-W002" at bounding box center [371, 223] width 117 height 30
type input "الخصم تحت حساب الضريبه - التوريدات"
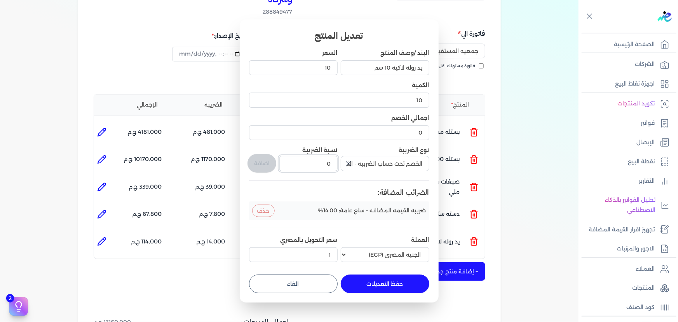
drag, startPoint x: 303, startPoint y: 164, endPoint x: 366, endPoint y: 165, distance: 62.6
click at [365, 165] on div "البند /وصف المنتج يد روله لاكيه 10 سم السعر 10 الكمية 10 اجمالي الخصم 0 نوع الض…" at bounding box center [339, 157] width 180 height 216
click at [347, 164] on icon "button" at bounding box center [348, 163] width 9 height 9
click at [356, 163] on input "text" at bounding box center [385, 163] width 89 height 15
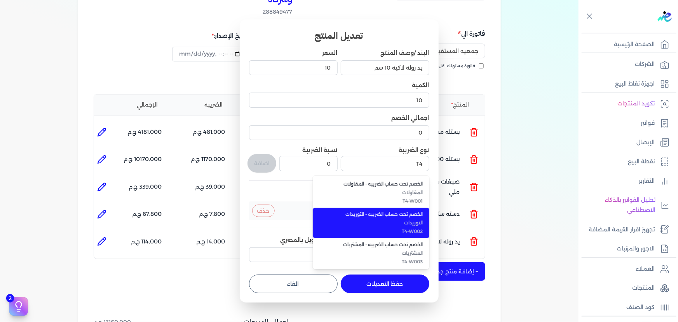
click at [416, 231] on span "T4-W002" at bounding box center [376, 231] width 95 height 7
type input "الخصم تحت حساب الضريبه - التوريدات"
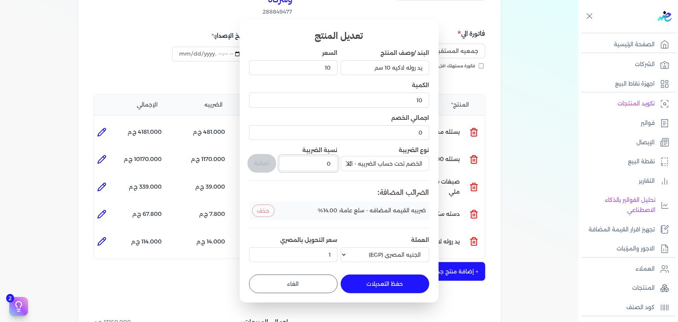
drag, startPoint x: 318, startPoint y: 163, endPoint x: 365, endPoint y: 171, distance: 47.2
click at [362, 170] on div "البند /وصف المنتج يد روله لاكيه 10 سم السعر 10 الكمية 10 اجمالي الخصم 0 نوع الض…" at bounding box center [339, 157] width 180 height 216
type input "1"
click at [269, 164] on button "اضافة" at bounding box center [262, 163] width 29 height 19
type input "0"
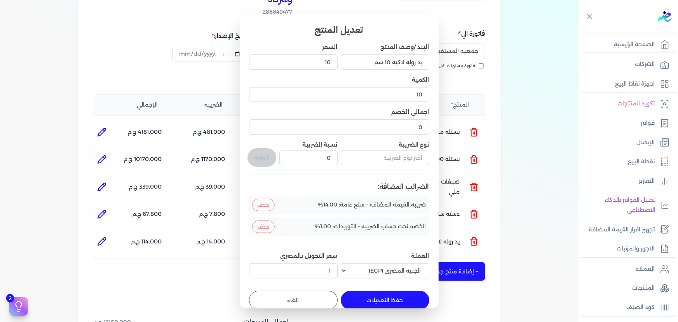
drag, startPoint x: 371, startPoint y: 298, endPoint x: 338, endPoint y: 288, distance: 35.0
click at [371, 298] on button "حفظ التعديلات" at bounding box center [385, 300] width 89 height 19
type input "0"
type input "1"
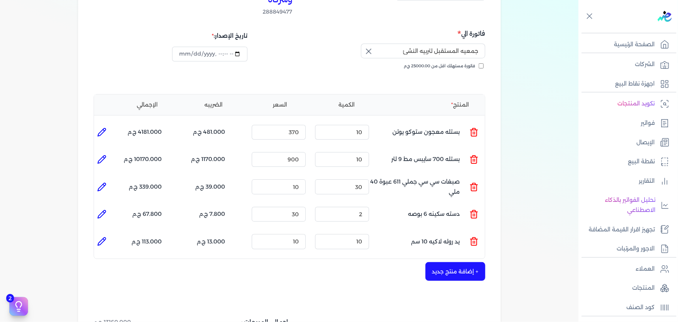
click at [105, 210] on icon at bounding box center [101, 214] width 9 height 9
type input "دسته سكينه 6 بوصه"
type input "30"
type input "2"
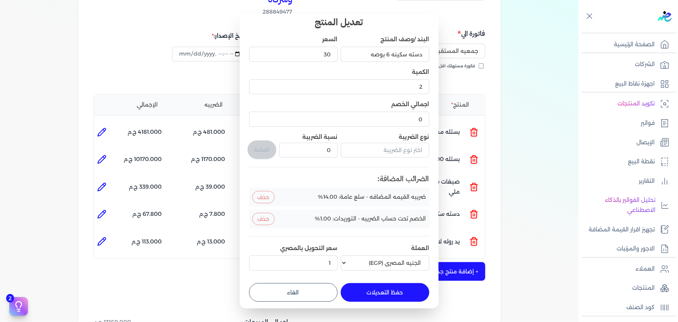
scroll to position [10, 0]
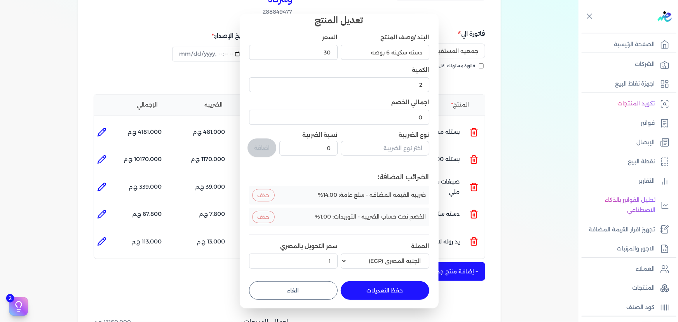
click at [315, 290] on button "الغاء" at bounding box center [293, 290] width 89 height 19
type input "0"
type input "1"
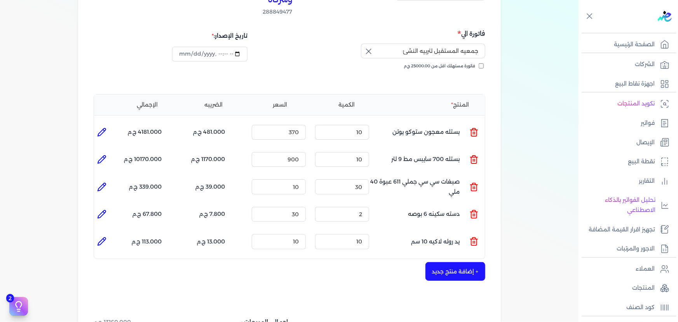
scroll to position [0, 0]
click at [459, 262] on button "+ إضافة منتج جديد" at bounding box center [456, 271] width 60 height 19
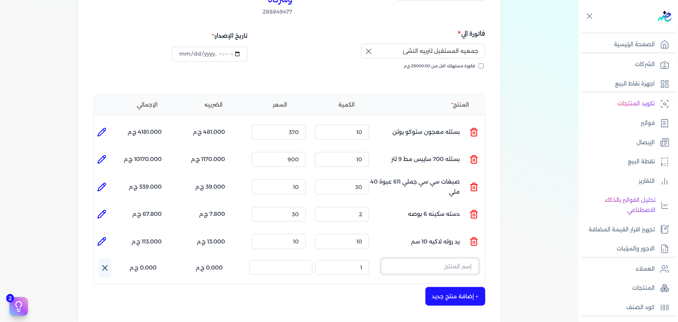
click at [438, 259] on input "text" at bounding box center [430, 266] width 97 height 15
click at [382, 259] on button "D]" at bounding box center [430, 268] width 97 height 18
type input "D"
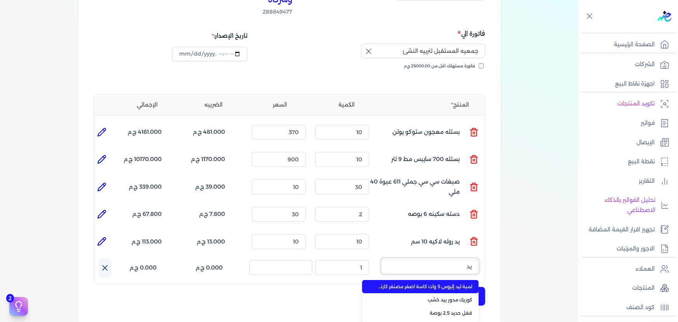
click at [382, 259] on button "يد" at bounding box center [430, 268] width 97 height 18
type input "يد شا"
click at [445, 283] on span "يد شاسيه 22 سم" at bounding box center [425, 286] width 95 height 7
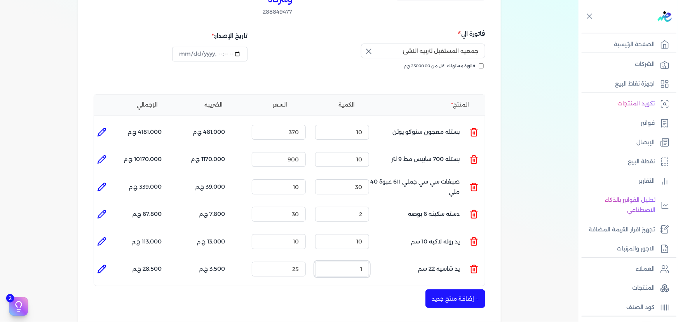
drag, startPoint x: 416, startPoint y: 259, endPoint x: 425, endPoint y: 258, distance: 9.0
click at [425, 259] on ul "المنتج : يد شاسيه 22 سم الكمية : 1 السعر : 25 الضريبه : 3.500 ج.م الإجمالي : 28…" at bounding box center [289, 269] width 391 height 21
type input "10"
drag, startPoint x: 106, startPoint y: 253, endPoint x: 121, endPoint y: 256, distance: 14.7
click at [108, 261] on li at bounding box center [102, 269] width 16 height 16
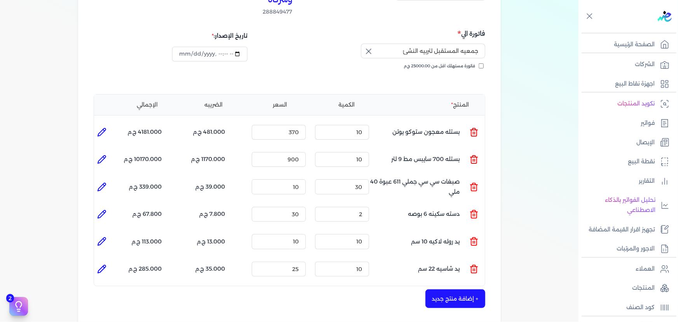
type input "يد شاسيه 22 سم"
type input "25"
type input "10"
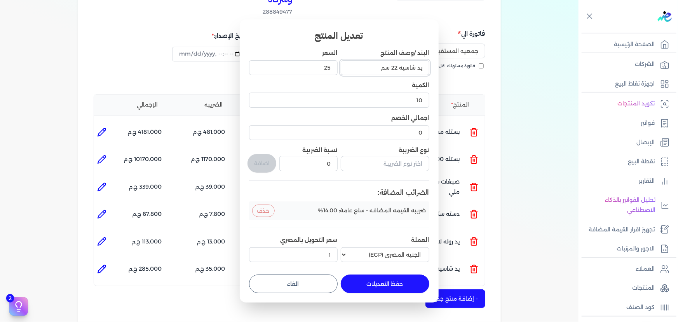
click at [396, 68] on input "يد شاسيه 22 سم" at bounding box center [385, 67] width 89 height 15
type input "يد شاسيه 23 سم"
drag, startPoint x: 405, startPoint y: 163, endPoint x: 400, endPoint y: 171, distance: 10.1
click at [405, 162] on input "text" at bounding box center [385, 163] width 89 height 15
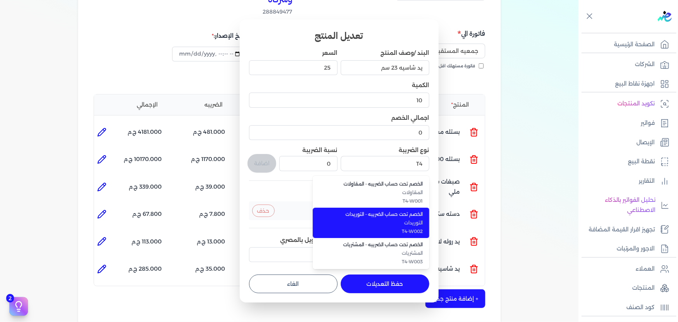
drag, startPoint x: 406, startPoint y: 215, endPoint x: 380, endPoint y: 214, distance: 26.1
click at [405, 215] on span "الخصم تحت حساب الضريبه - التوريدات" at bounding box center [376, 214] width 95 height 7
type input "الخصم تحت حساب الضريبه - التوريدات"
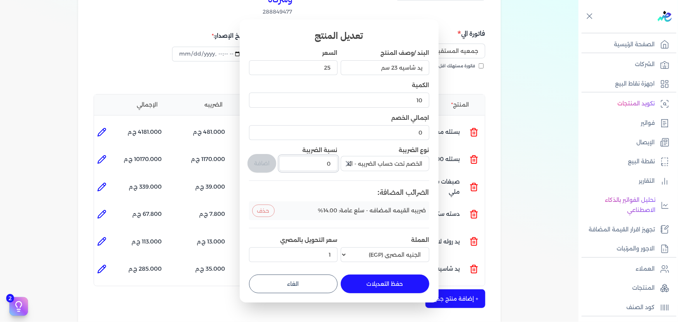
drag, startPoint x: 299, startPoint y: 165, endPoint x: 365, endPoint y: 175, distance: 67.2
click at [365, 175] on div "البند /وصف المنتج يد شاسيه 23 سم السعر 25 الكمية 10 اجمالي الخصم 0 نوع الضريبة …" at bounding box center [339, 157] width 180 height 216
type input "1"
drag, startPoint x: 266, startPoint y: 156, endPoint x: 269, endPoint y: 170, distance: 13.6
click at [268, 156] on button "اضافة" at bounding box center [262, 163] width 29 height 19
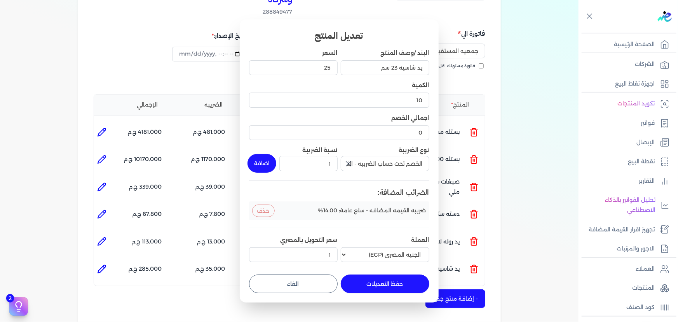
type input "0"
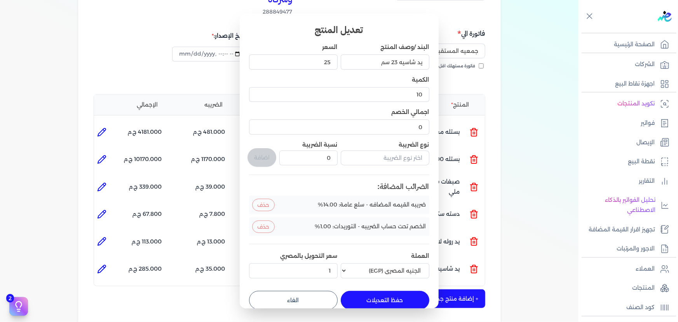
drag, startPoint x: 383, startPoint y: 295, endPoint x: 386, endPoint y: 291, distance: 4.7
click at [384, 294] on button "حفظ التعديلات" at bounding box center [385, 300] width 89 height 19
type input "0"
type input "1"
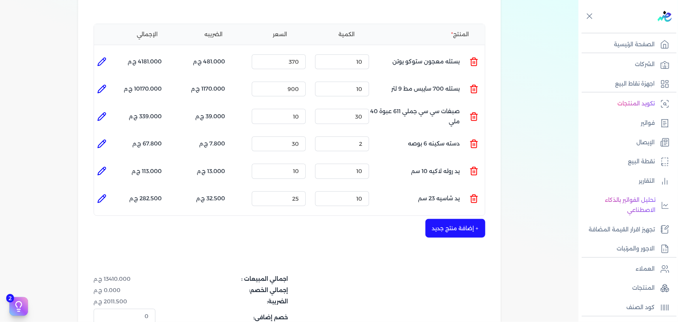
scroll to position [177, 0]
click at [460, 218] on button "+ إضافة منتج جديد" at bounding box center [456, 227] width 60 height 19
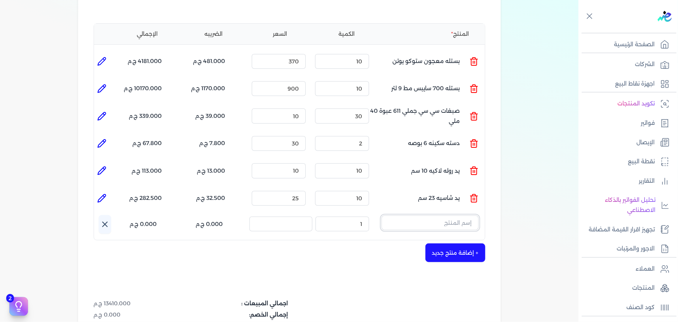
click at [435, 215] on input "text" at bounding box center [430, 222] width 97 height 15
type input "Y"
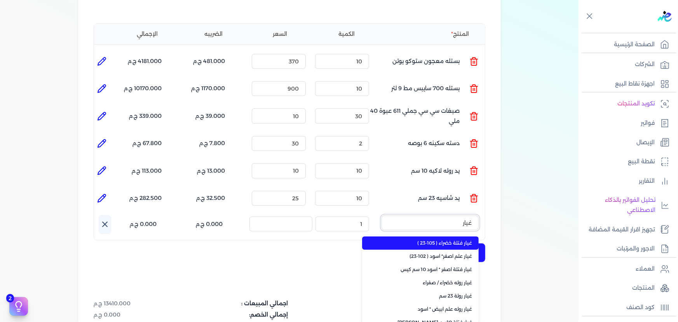
click at [382, 215] on button "غيار" at bounding box center [430, 224] width 97 height 18
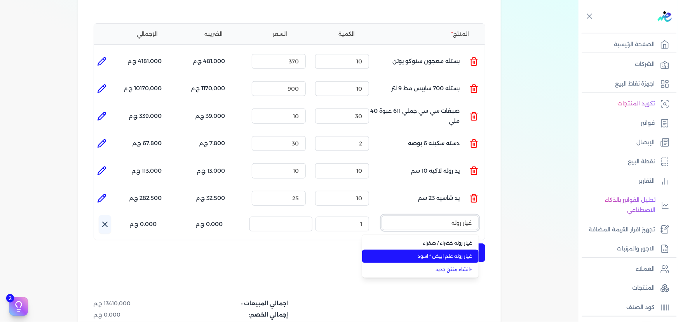
type input "غيار روله"
click at [449, 253] on span "غيار روله علم ابيض * اسود" at bounding box center [425, 256] width 95 height 7
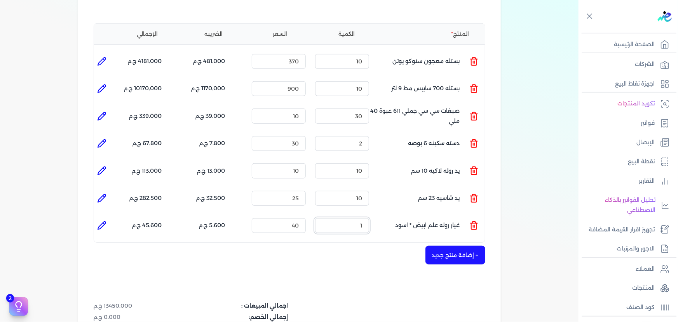
drag, startPoint x: 353, startPoint y: 210, endPoint x: 410, endPoint y: 215, distance: 57.7
click at [410, 215] on ul "المنتج : غيار روله علم ابيض * اسود الكمية : 1 السعر : 40 الضريبه : 5.600 ج.م ال…" at bounding box center [289, 225] width 391 height 21
type input "10"
drag, startPoint x: 280, startPoint y: 210, endPoint x: 376, endPoint y: 224, distance: 97.1
click at [373, 223] on div "المنتج الكمية [PERSON_NAME] المنتج : بستله معجون ستوكو يوتن الكمية : 10 السعر :…" at bounding box center [290, 133] width 392 height 220
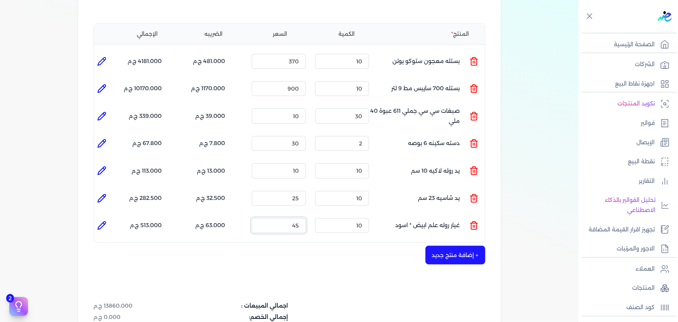
type input "45"
click at [100, 222] on icon at bounding box center [102, 226] width 8 height 8
type input "غيار روله علم ابيض * اسود"
type input "45"
type input "10"
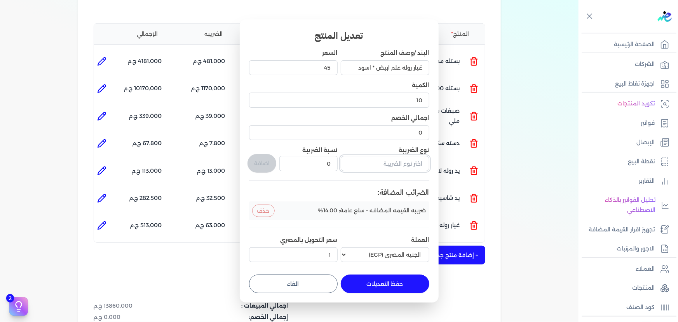
click at [371, 164] on input "text" at bounding box center [385, 163] width 89 height 15
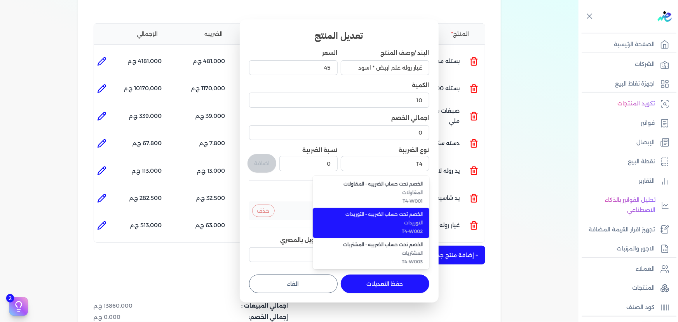
click at [400, 214] on span "الخصم تحت حساب الضريبه - التوريدات" at bounding box center [376, 214] width 95 height 7
type input "الخصم تحت حساب الضريبه - التوريدات"
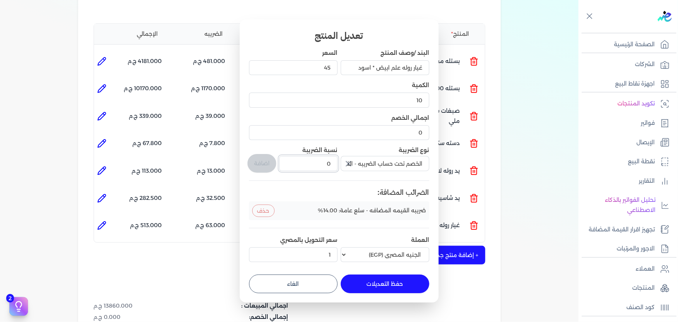
click at [319, 166] on input "0" at bounding box center [309, 163] width 58 height 15
drag, startPoint x: 320, startPoint y: 163, endPoint x: 364, endPoint y: 168, distance: 45.0
click at [364, 168] on div "البند /وصف المنتج غيار روله علم ابيض * اسود السعر 45 الكمية 10 اجمالي الخصم 0 ن…" at bounding box center [339, 157] width 180 height 216
type input "1"
click at [266, 159] on button "اضافة" at bounding box center [262, 163] width 29 height 19
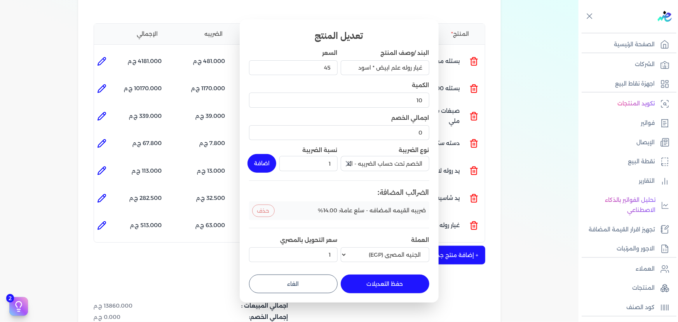
type input "0"
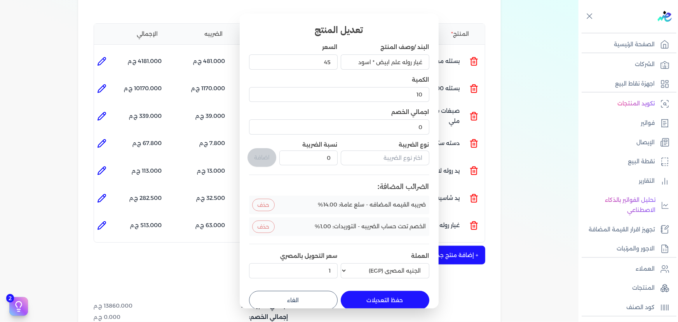
click at [365, 295] on button "حفظ التعديلات" at bounding box center [385, 300] width 89 height 19
type input "0"
type input "1"
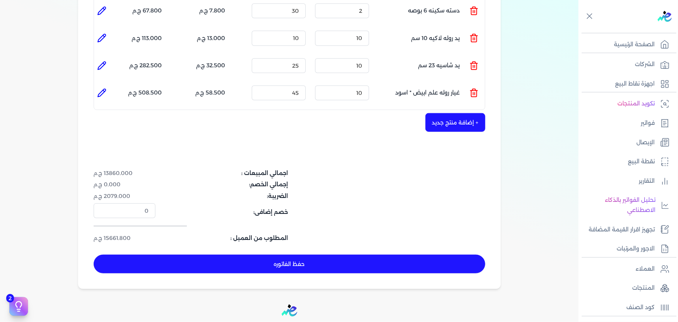
scroll to position [318, 0]
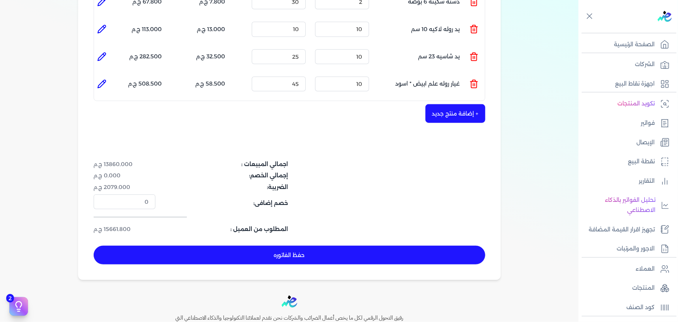
drag, startPoint x: 241, startPoint y: 247, endPoint x: 309, endPoint y: 280, distance: 75.3
click at [241, 247] on button "حفظ الفاتوره" at bounding box center [290, 255] width 392 height 19
type input "[DATE]"
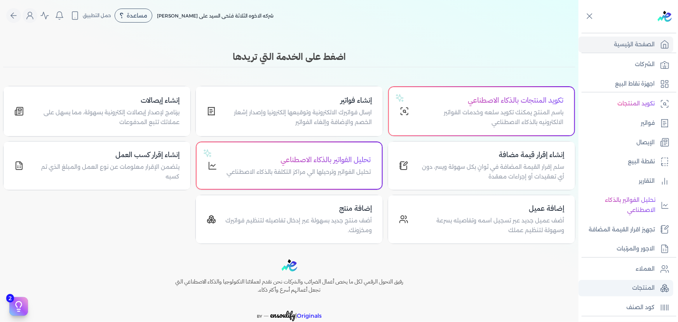
click at [654, 287] on p "المنتجات" at bounding box center [644, 288] width 23 height 10
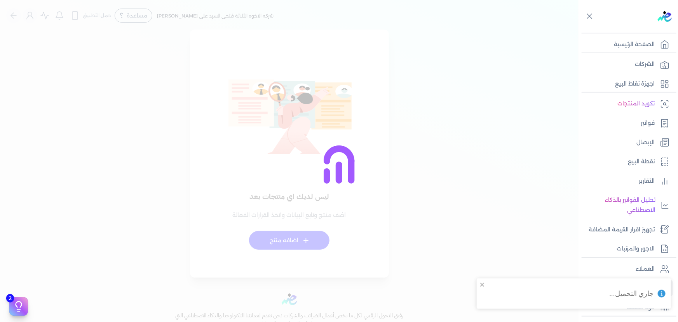
checkbox input "false"
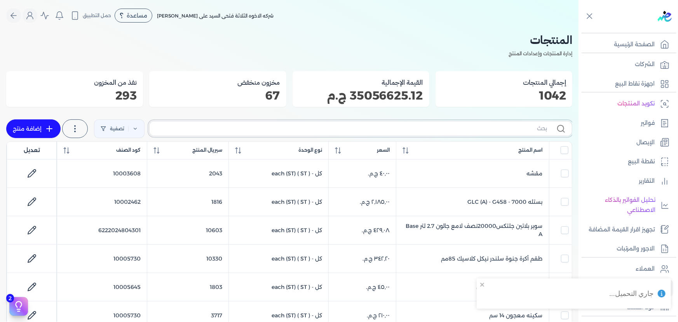
click at [445, 125] on input "text" at bounding box center [351, 128] width 391 height 8
type input "SH"
checkbox input "false"
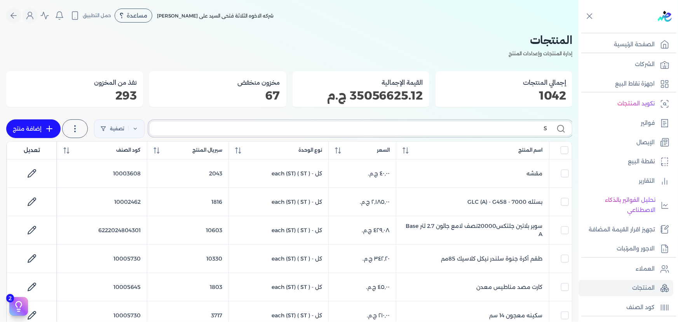
checkbox input "false"
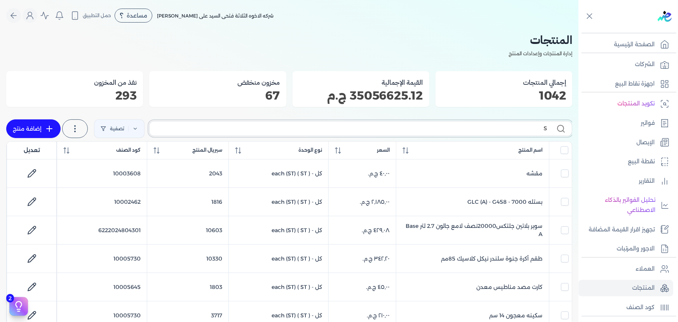
checkbox input "false"
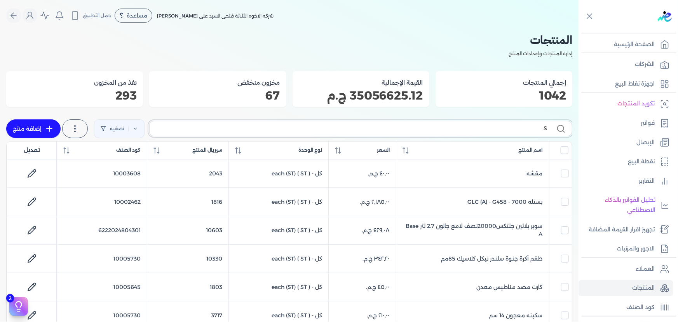
checkbox input "false"
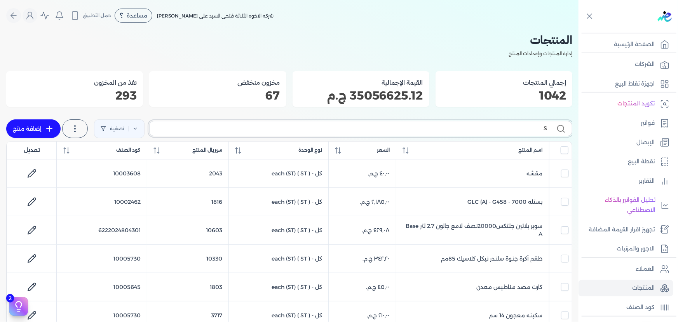
checkbox input "false"
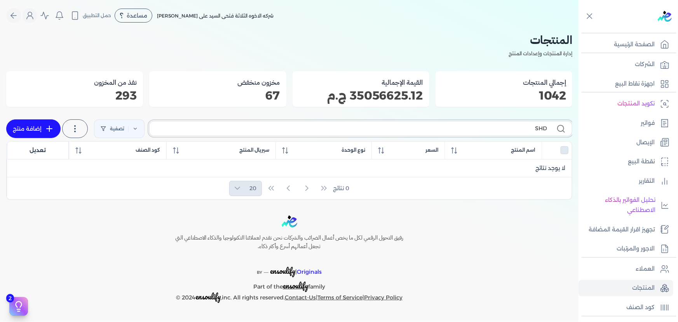
type input "SHDF"
checkbox input "false"
type input "S"
checkbox input "false"
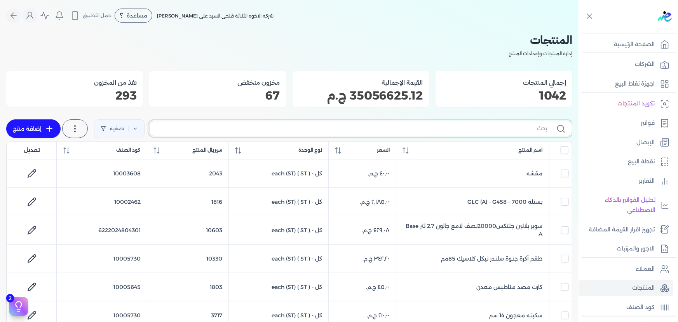
type input "س"
checkbox input "false"
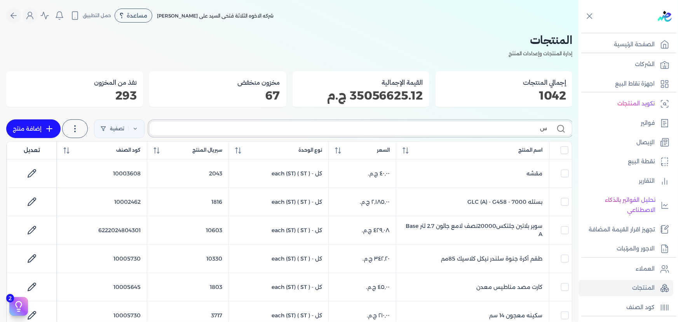
checkbox input "false"
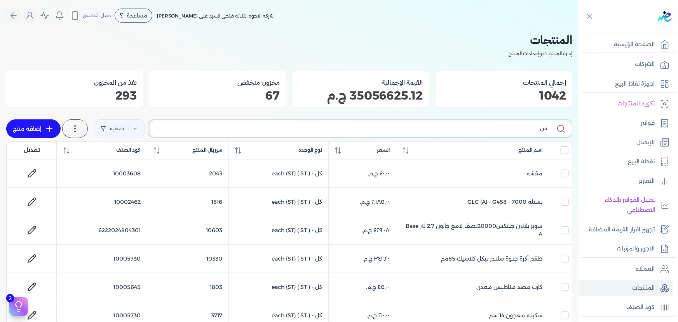
checkbox input "false"
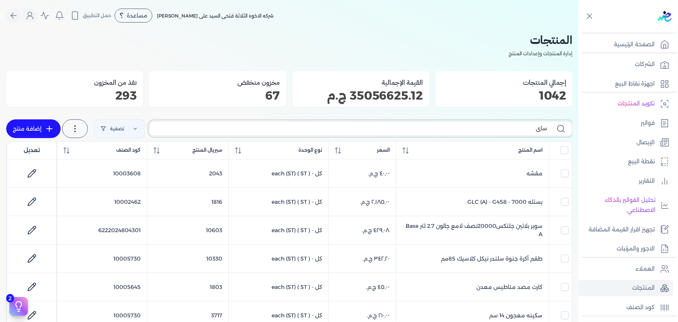
type input "سايب"
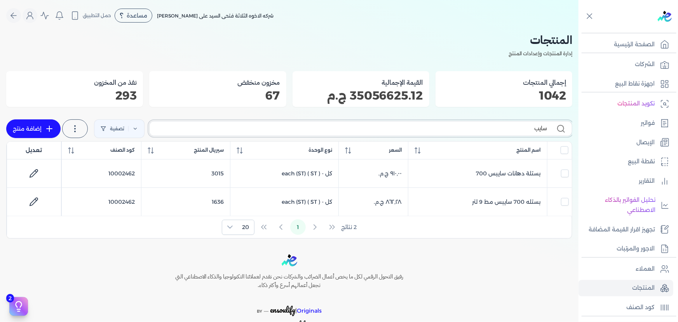
checkbox input "false"
type input "سايبس"
checkbox input "false"
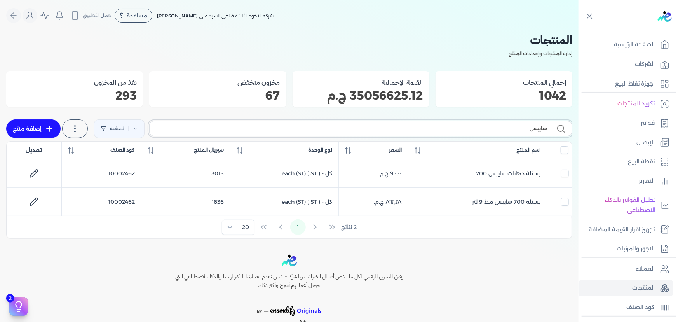
type input "سايبس"
